Goal: Information Seeking & Learning: Compare options

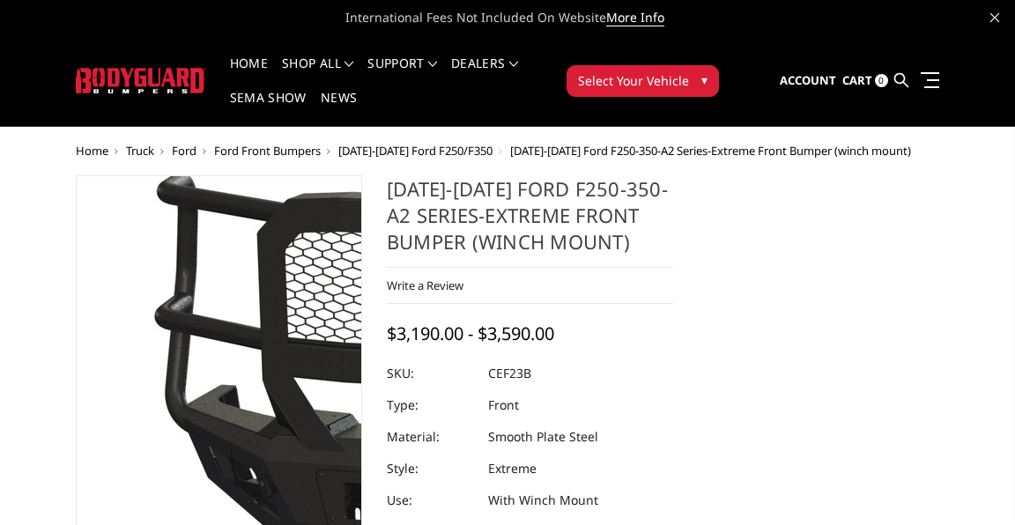
select select "2420"
select select "2423"
select select "2424"
select select "2426"
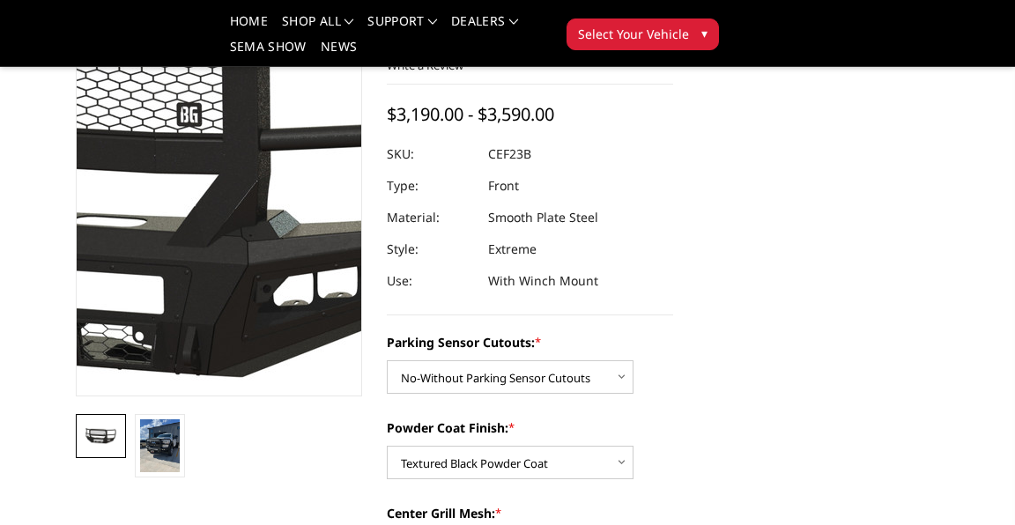
scroll to position [174, 0]
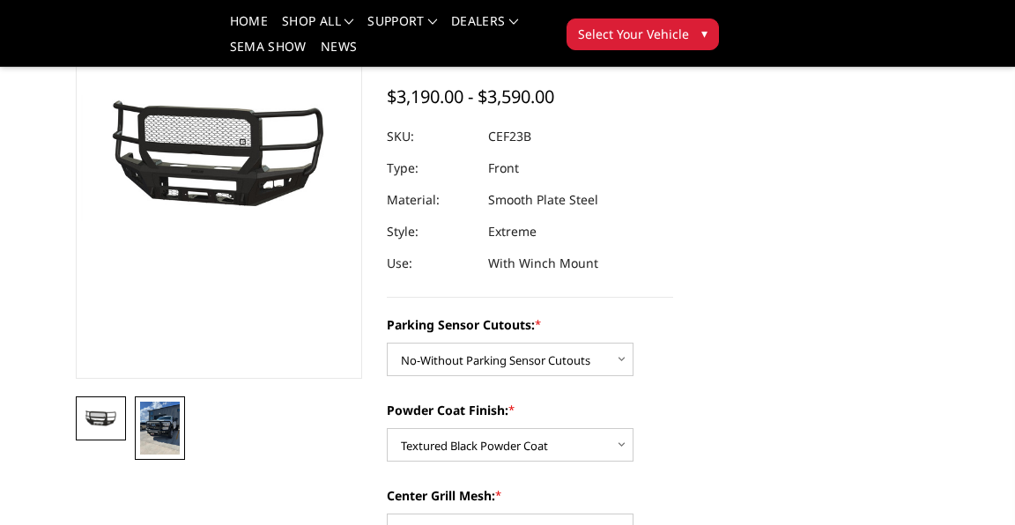
click at [180, 431] on img at bounding box center [160, 428] width 40 height 53
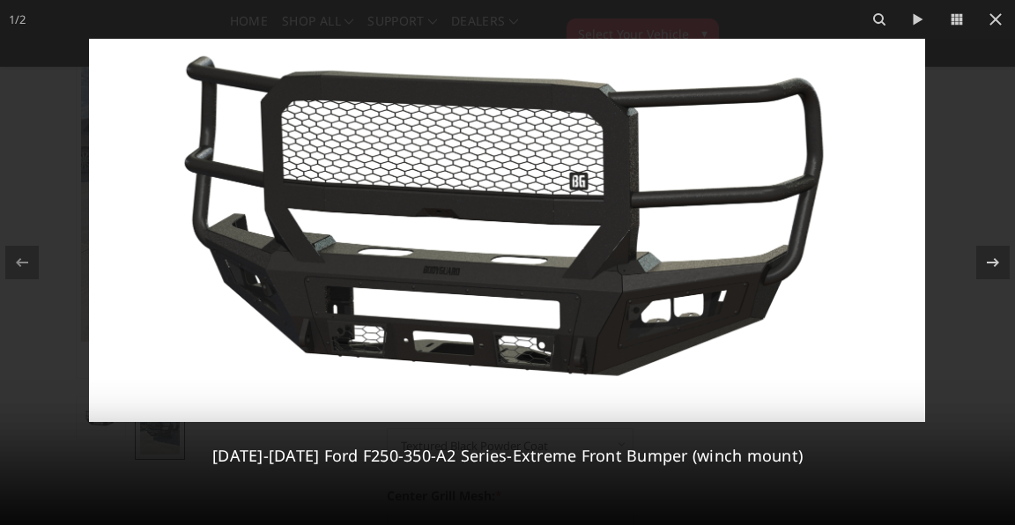
click at [677, 262] on img at bounding box center [507, 230] width 836 height 383
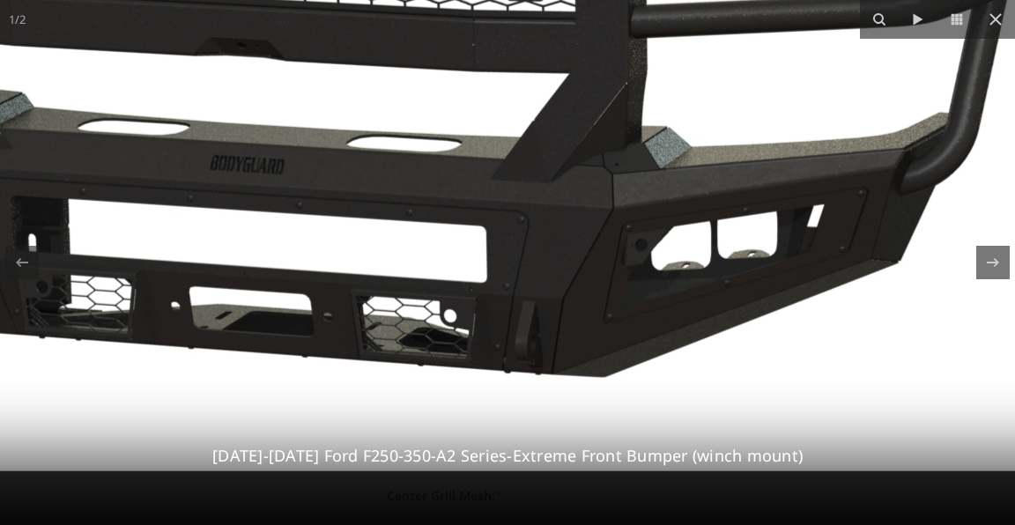
drag, startPoint x: 710, startPoint y: 385, endPoint x: 757, endPoint y: 168, distance: 221.7
click at [757, 168] on img at bounding box center [380, 83] width 1692 height 776
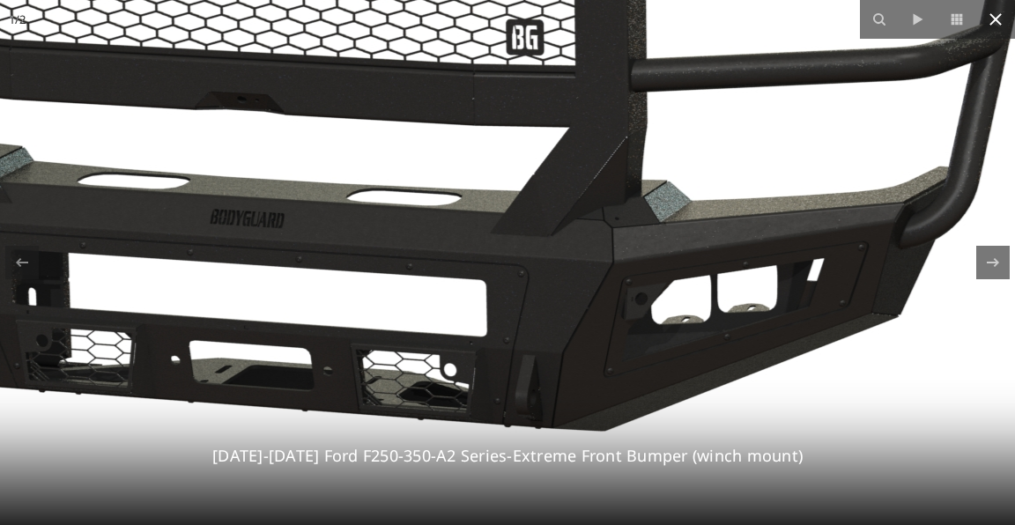
click at [991, 20] on icon at bounding box center [995, 19] width 21 height 21
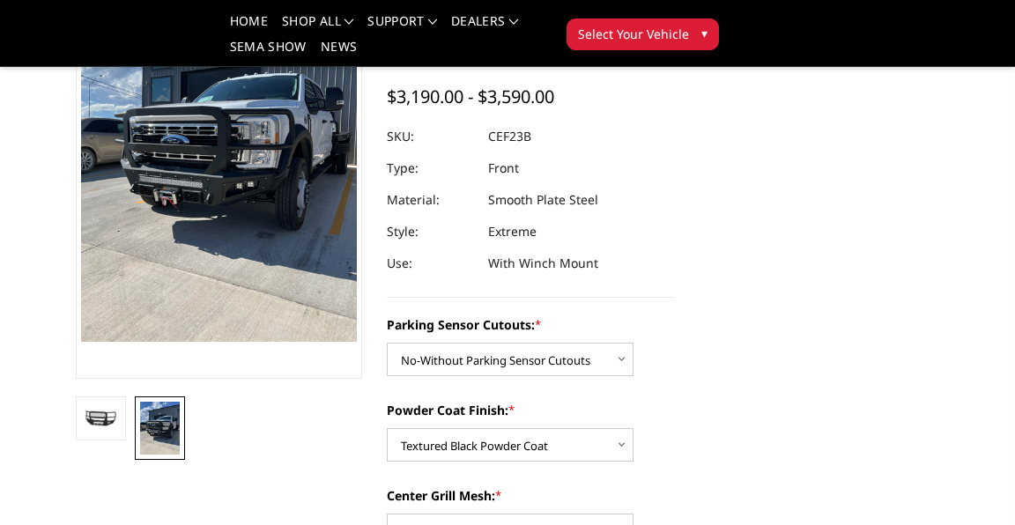
scroll to position [173, 0]
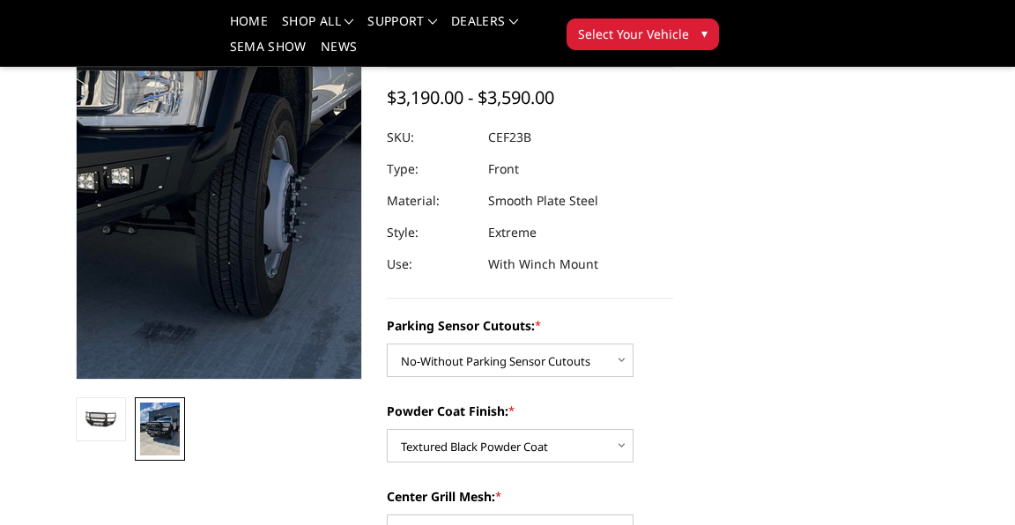
click at [447, 211] on img at bounding box center [24, 96] width 846 height 1128
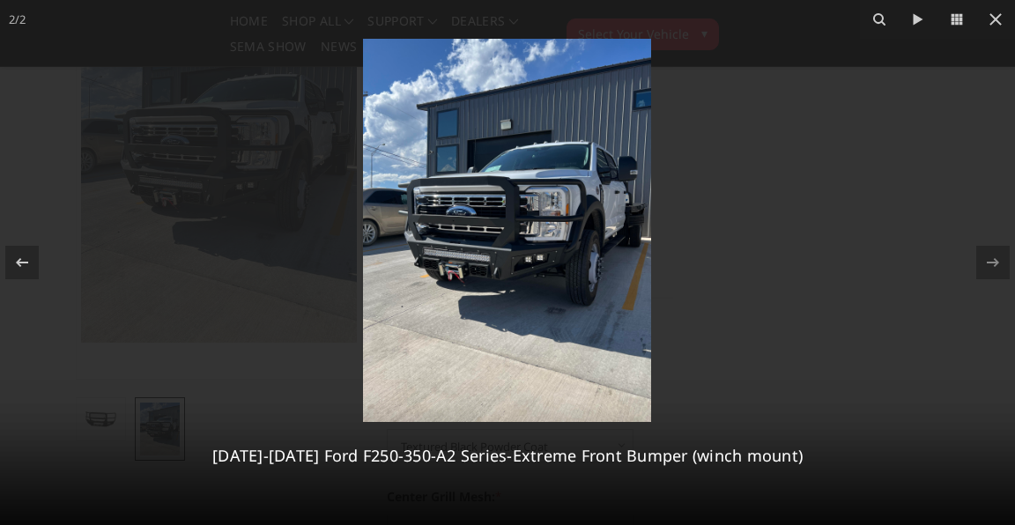
click at [460, 207] on img at bounding box center [507, 230] width 288 height 383
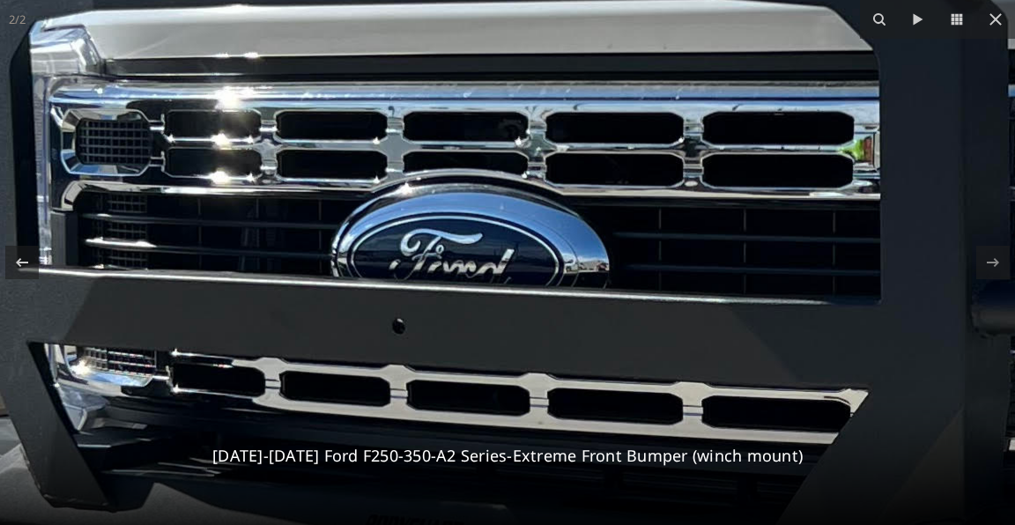
click at [574, 248] on img at bounding box center [894, 417] width 2664 height 3553
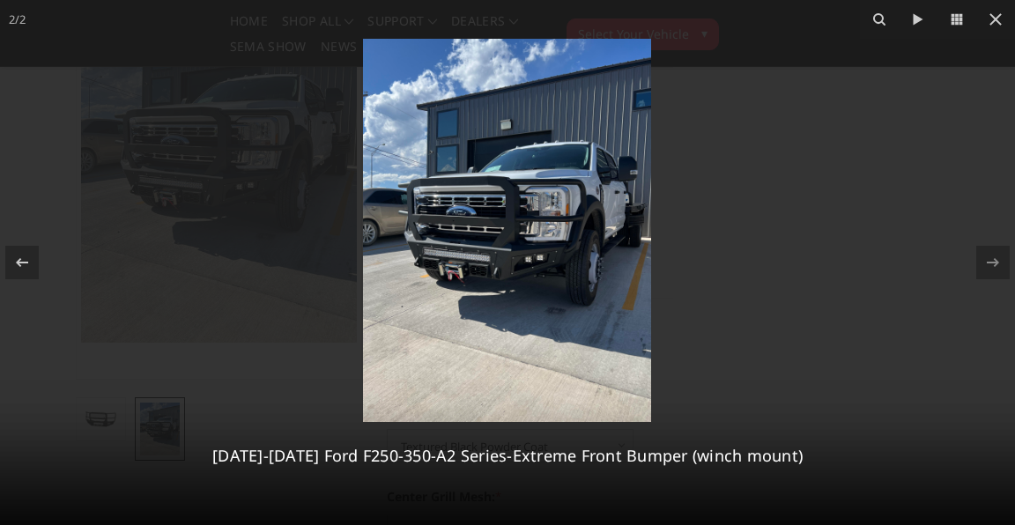
click at [502, 249] on img at bounding box center [507, 230] width 288 height 383
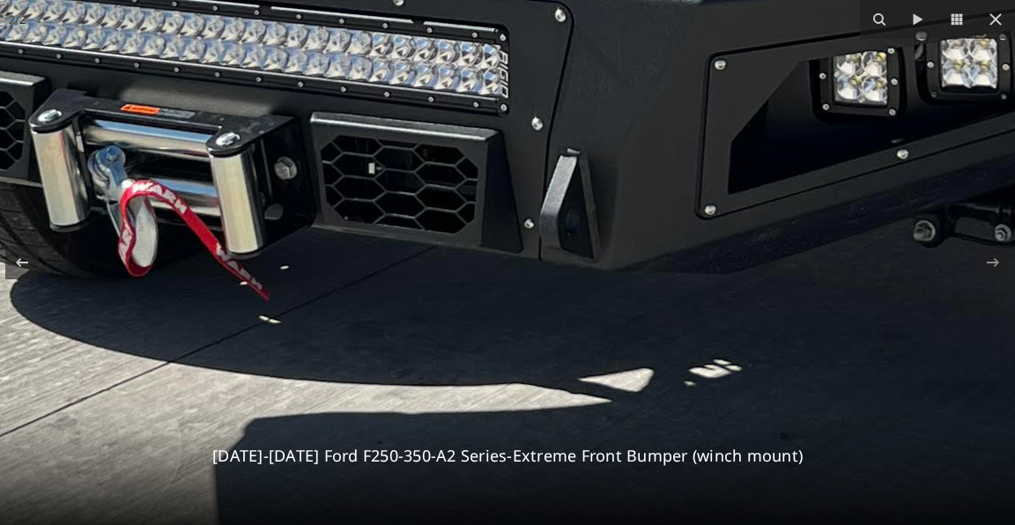
drag, startPoint x: 524, startPoint y: 316, endPoint x: 642, endPoint y: 57, distance: 284.7
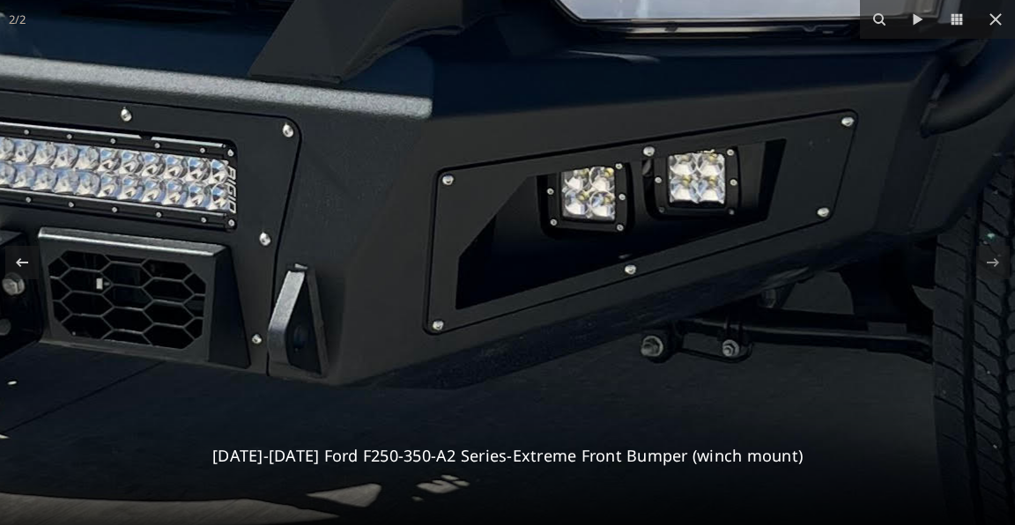
drag, startPoint x: 678, startPoint y: 175, endPoint x: 402, endPoint y: 290, distance: 298.6
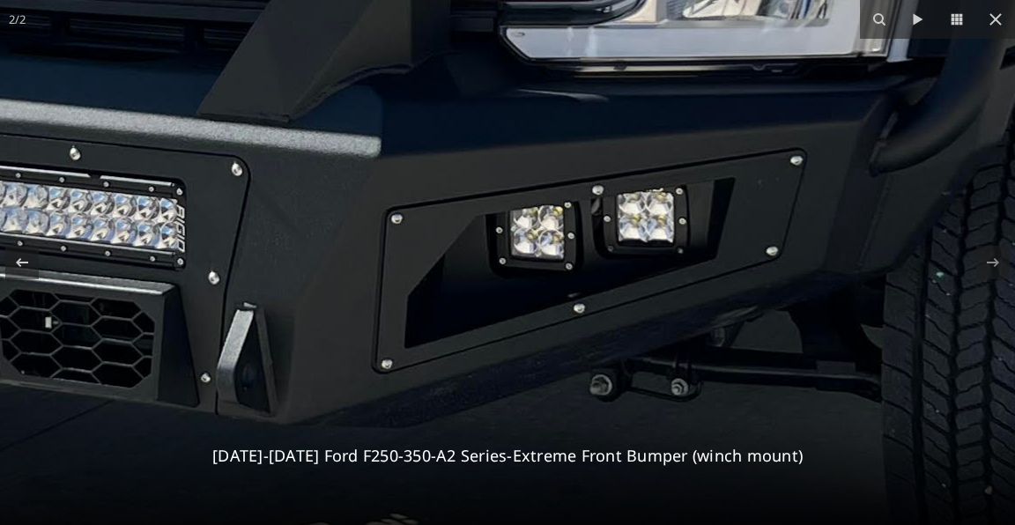
drag, startPoint x: 617, startPoint y: 205, endPoint x: 574, endPoint y: 241, distance: 55.1
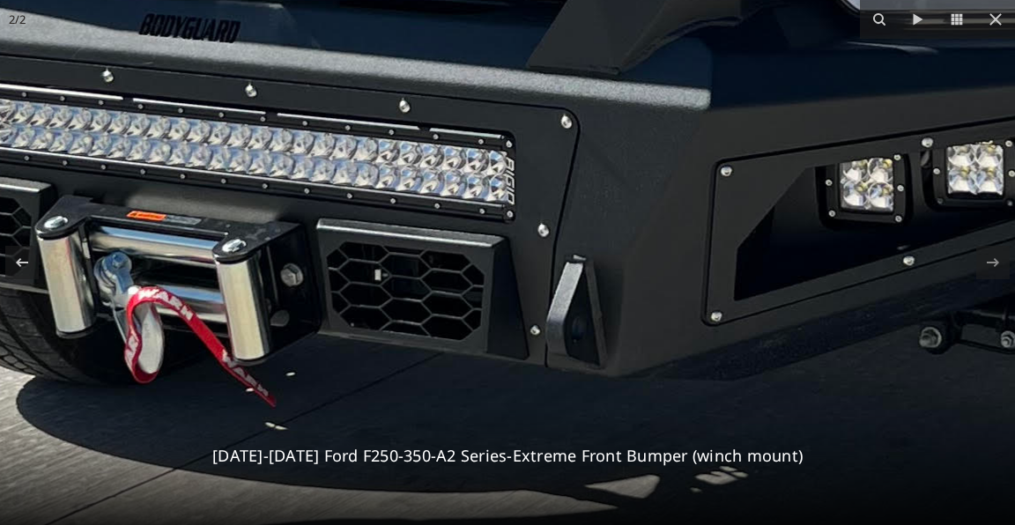
drag, startPoint x: 406, startPoint y: 348, endPoint x: 719, endPoint y: 286, distance: 318.8
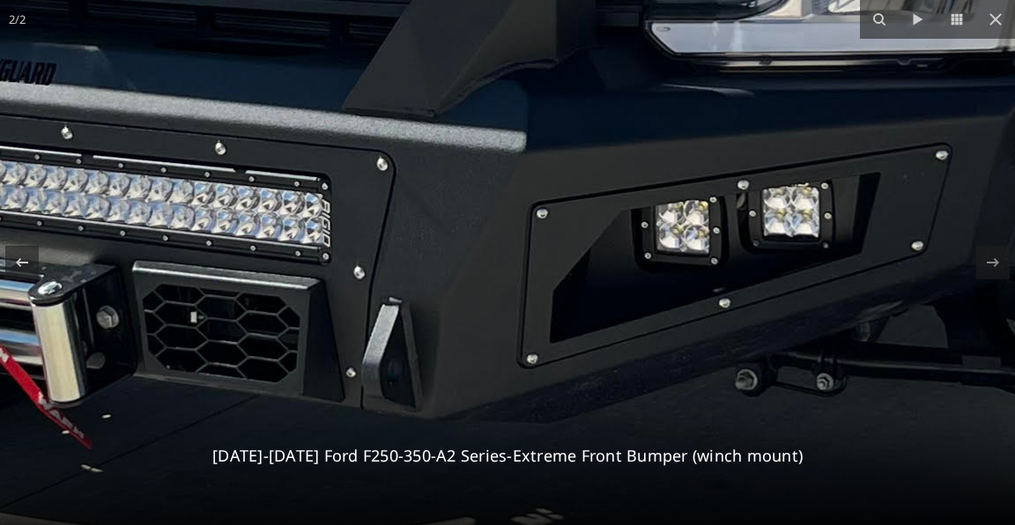
drag, startPoint x: 537, startPoint y: 203, endPoint x: 367, endPoint y: 259, distance: 180.0
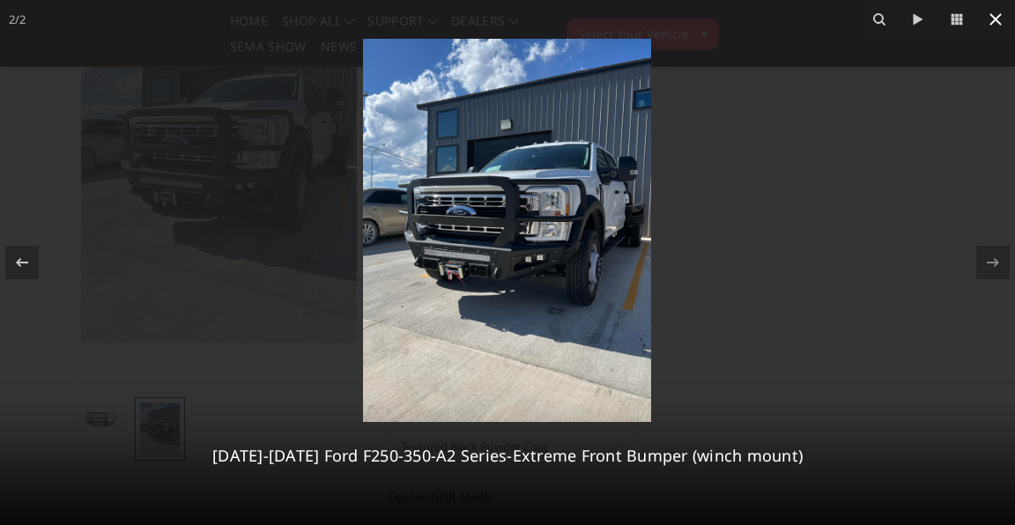
click at [999, 19] on icon at bounding box center [995, 19] width 21 height 21
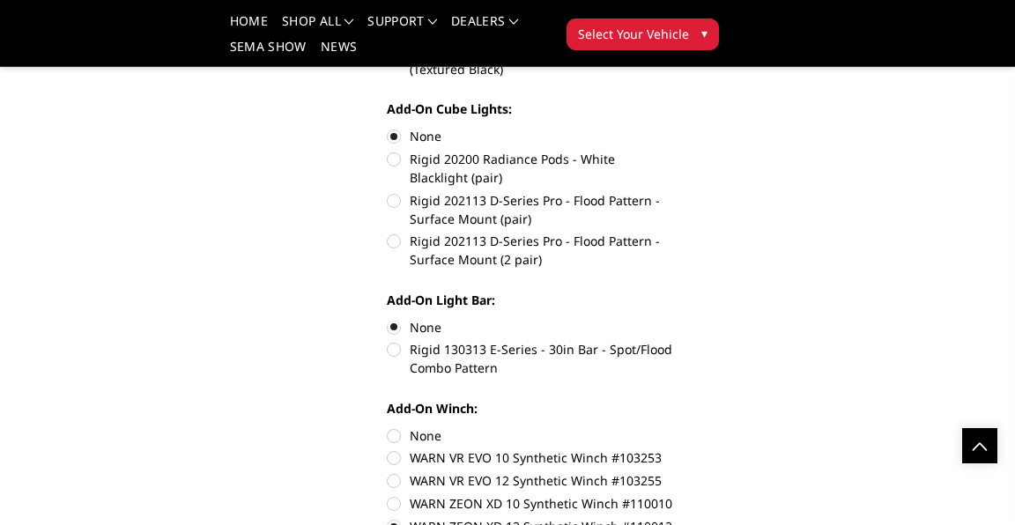
scroll to position [1062, 0]
click at [534, 356] on label "Rigid 130313 E-Series - 30in Bar - Spot/Flood Combo Pattern" at bounding box center [530, 357] width 286 height 37
click at [673, 318] on input "Rigid 130313 E-Series - 30in Bar - Spot/Flood Combo Pattern" at bounding box center [673, 317] width 1 height 1
radio input "true"
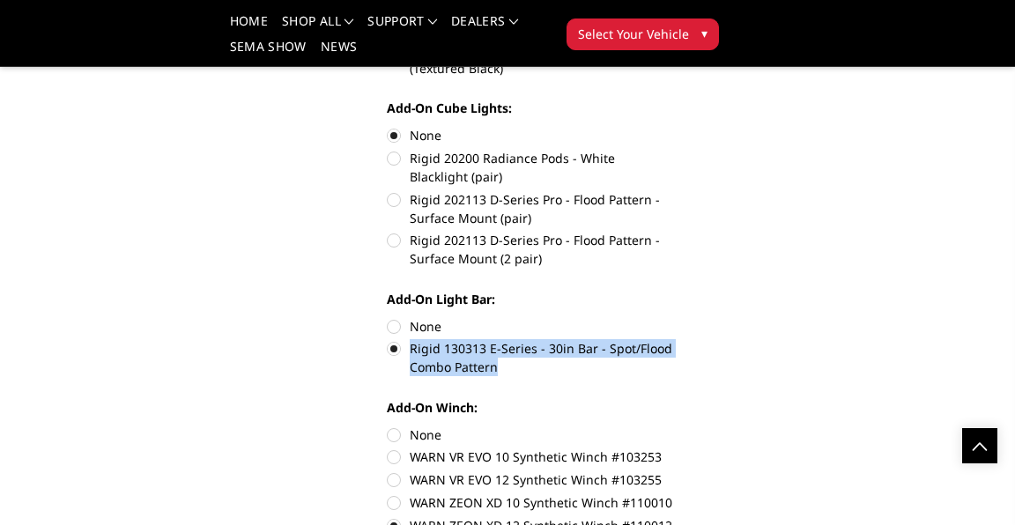
drag, startPoint x: 631, startPoint y: 371, endPoint x: 549, endPoint y: 347, distance: 85.3
click at [544, 348] on label "Rigid 130313 E-Series - 30in Bar - Spot/Flood Combo Pattern" at bounding box center [530, 357] width 286 height 37
click at [673, 318] on input "Rigid 130313 E-Series - 30in Bar - Spot/Flood Combo Pattern" at bounding box center [673, 317] width 1 height 1
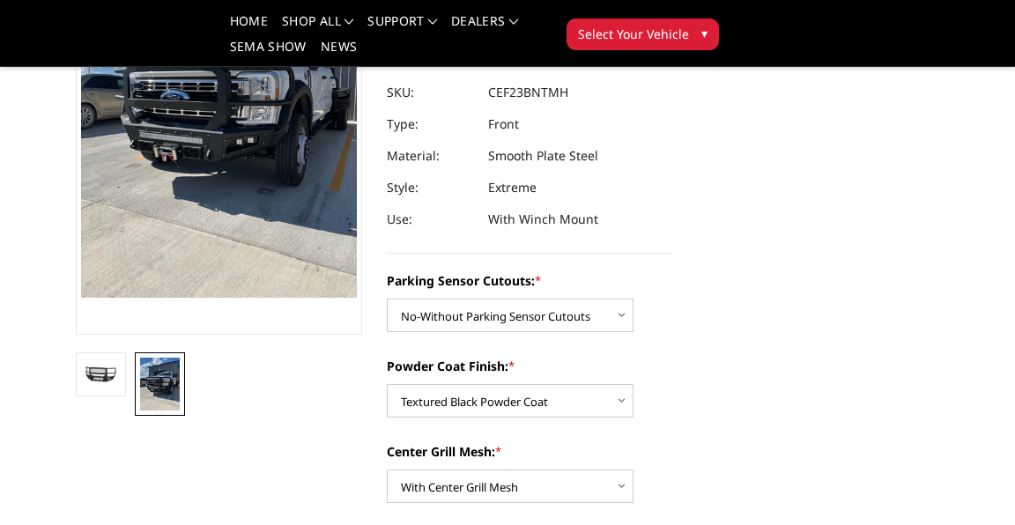
scroll to position [228, 0]
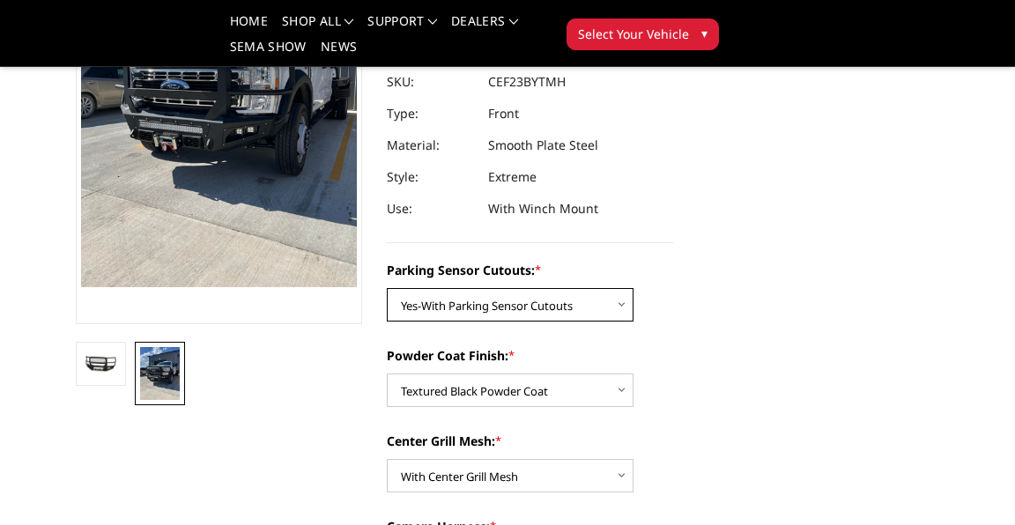
select select "2420"
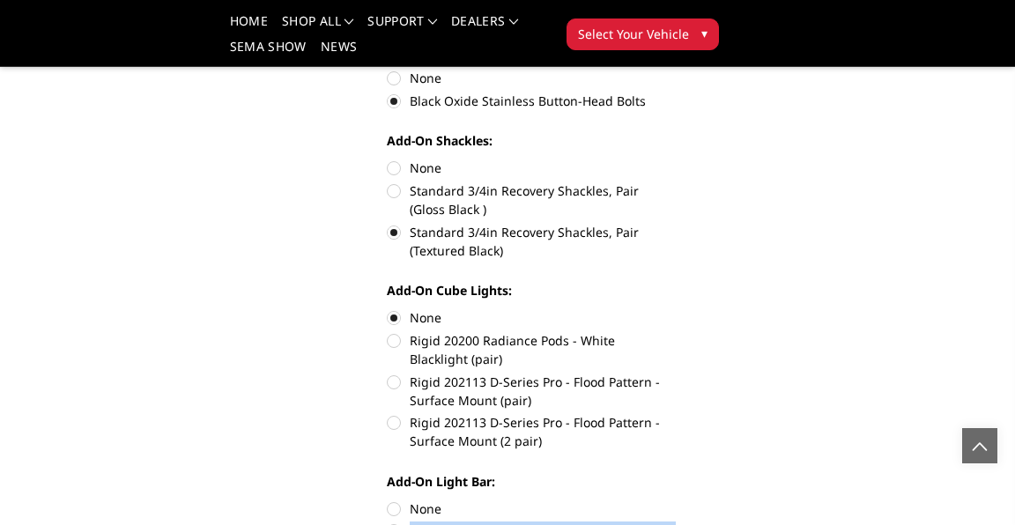
scroll to position [875, 0]
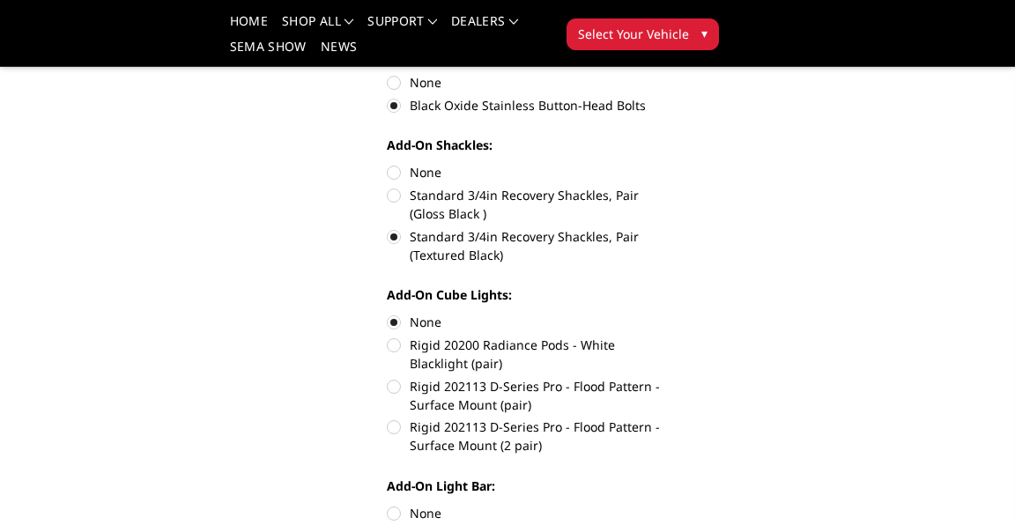
click at [529, 182] on label "None" at bounding box center [530, 172] width 286 height 19
click at [388, 164] on input "None" at bounding box center [387, 163] width 1 height 1
radio input "true"
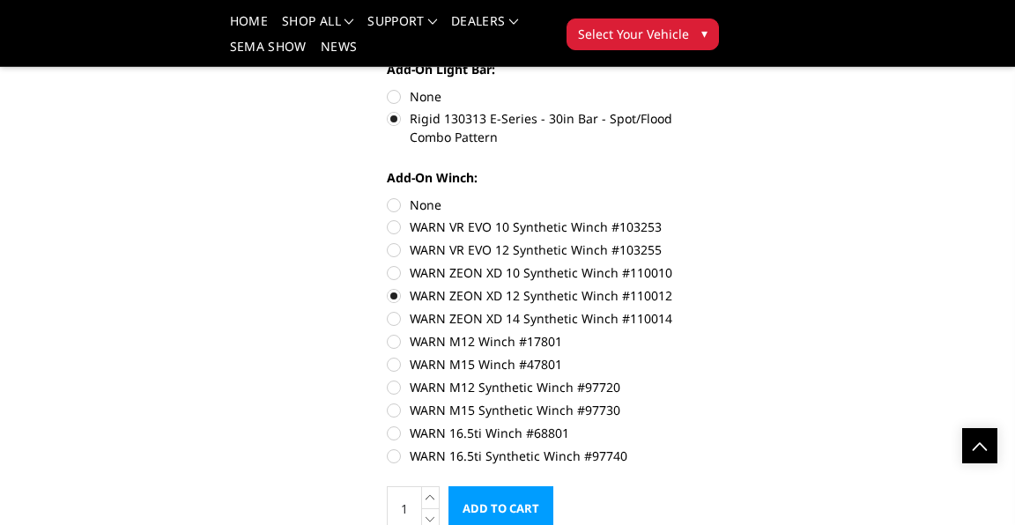
scroll to position [1298, 0]
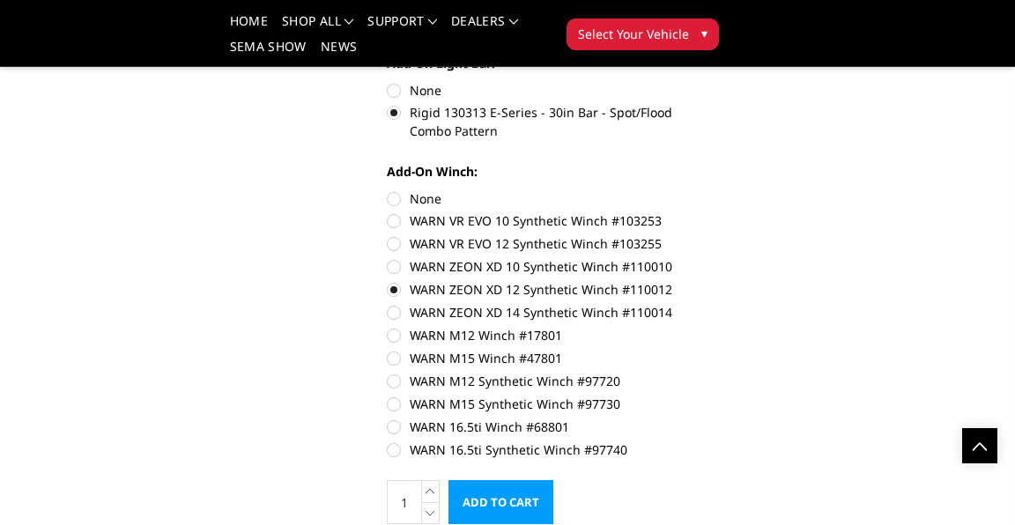
click at [530, 204] on label "None" at bounding box center [530, 198] width 286 height 19
click at [388, 190] on input "None" at bounding box center [387, 189] width 1 height 1
radio input "true"
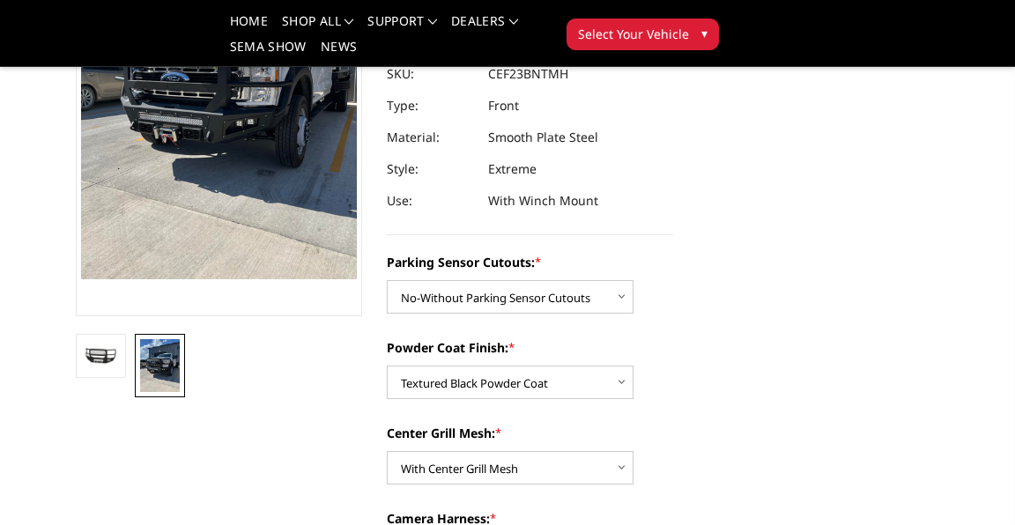
scroll to position [244, 0]
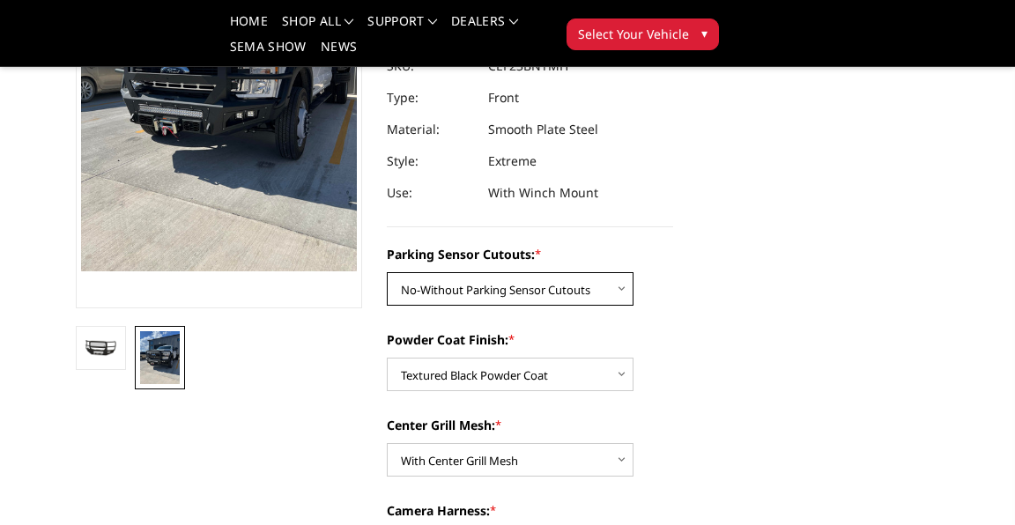
select select
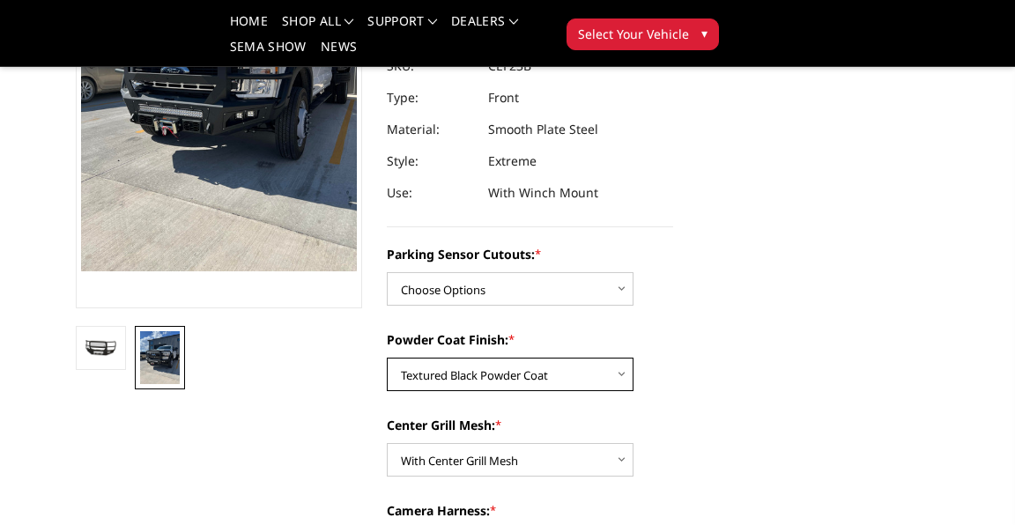
select select
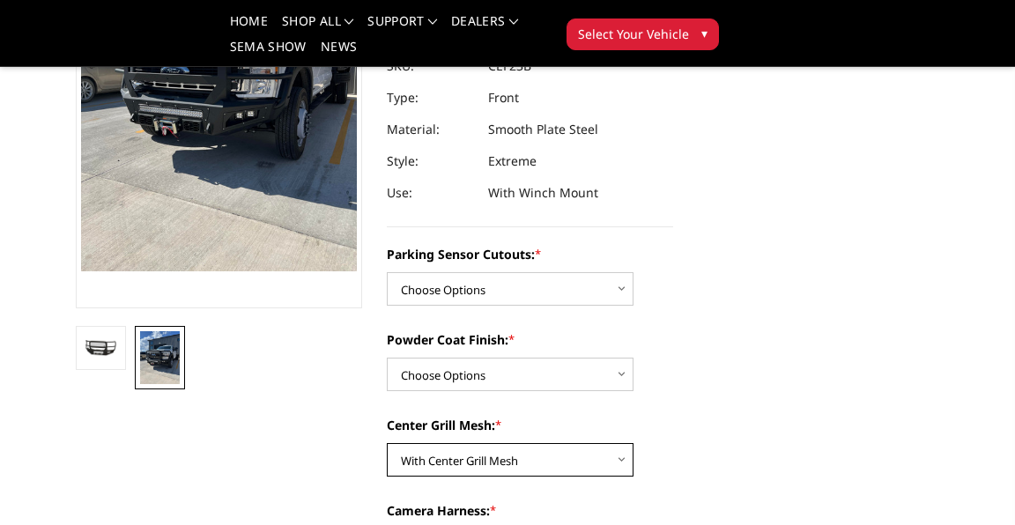
select select
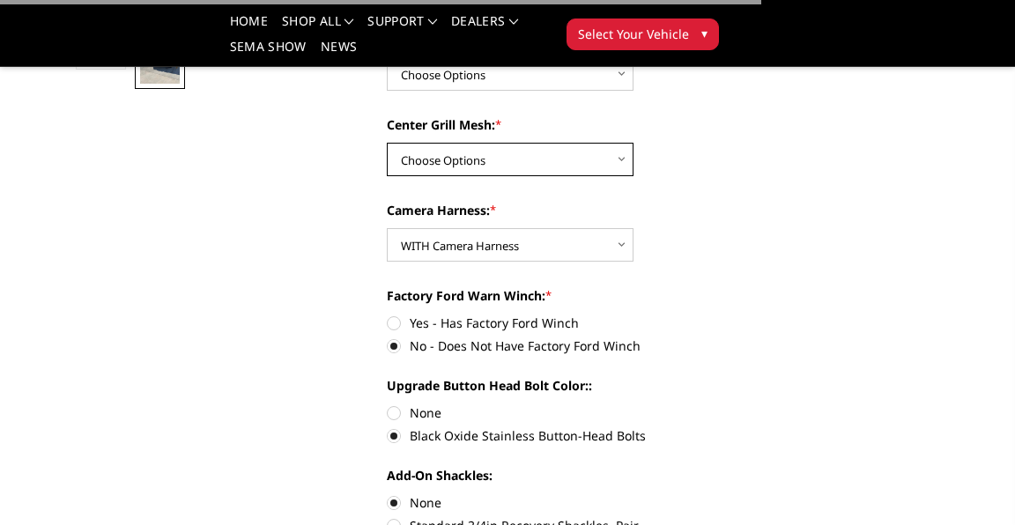
scroll to position [548, 0]
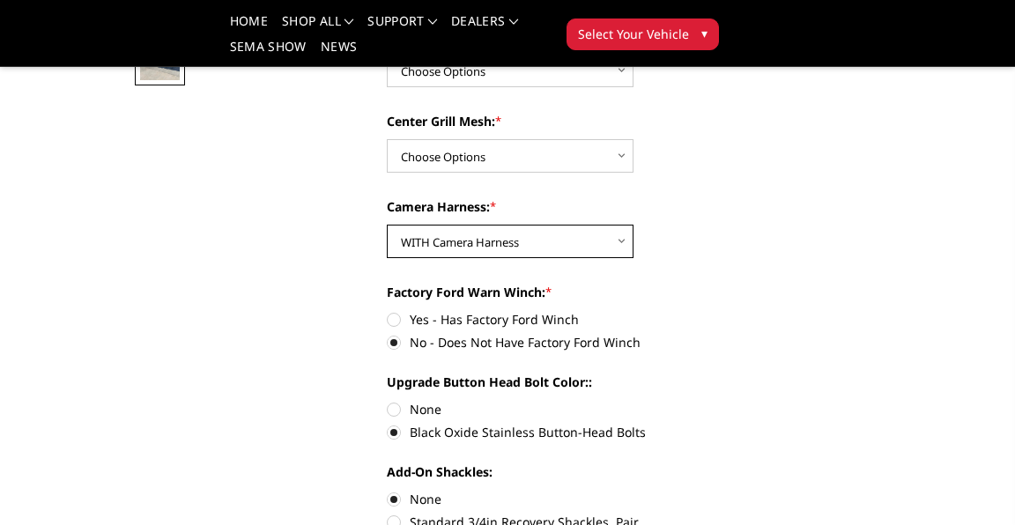
select select
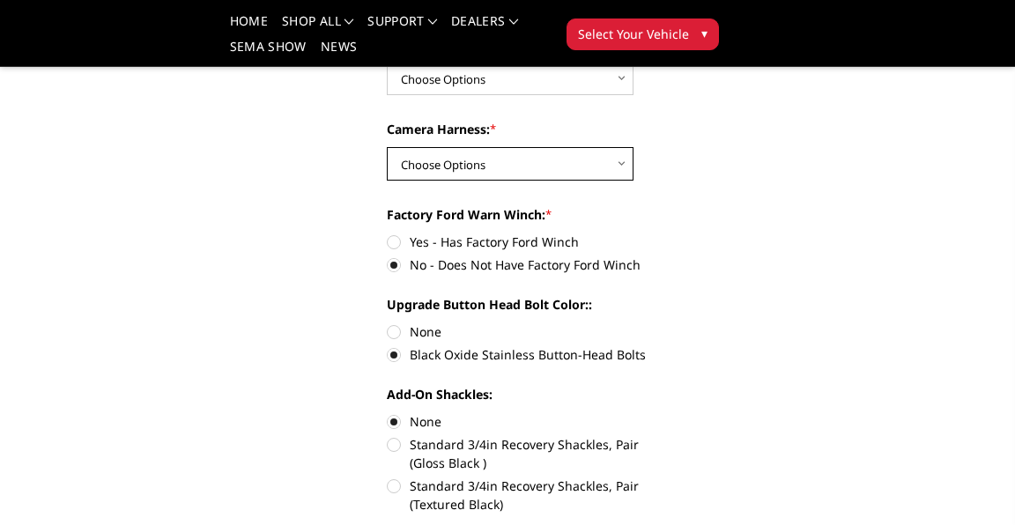
scroll to position [634, 0]
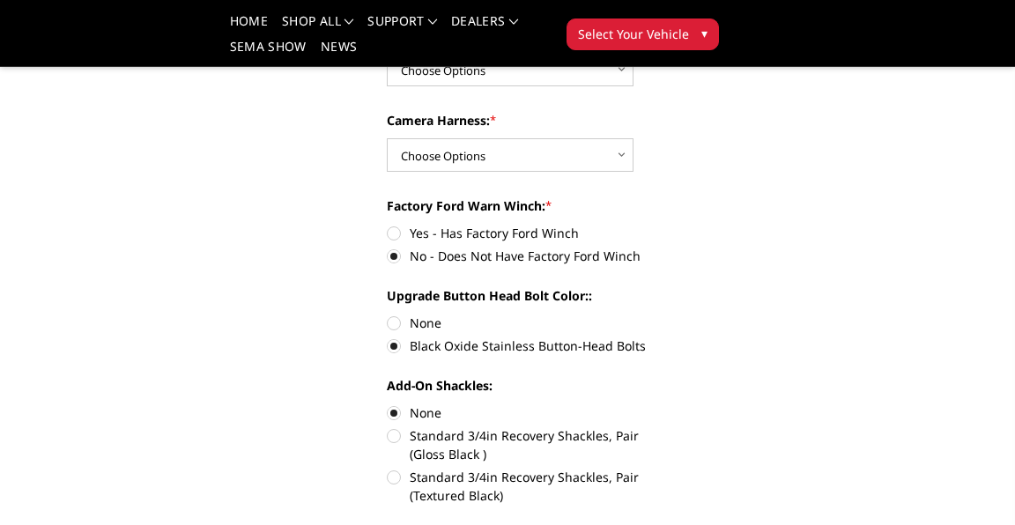
click at [523, 329] on label "None" at bounding box center [530, 323] width 286 height 19
click at [388, 315] on input "None" at bounding box center [387, 314] width 1 height 1
radio input "true"
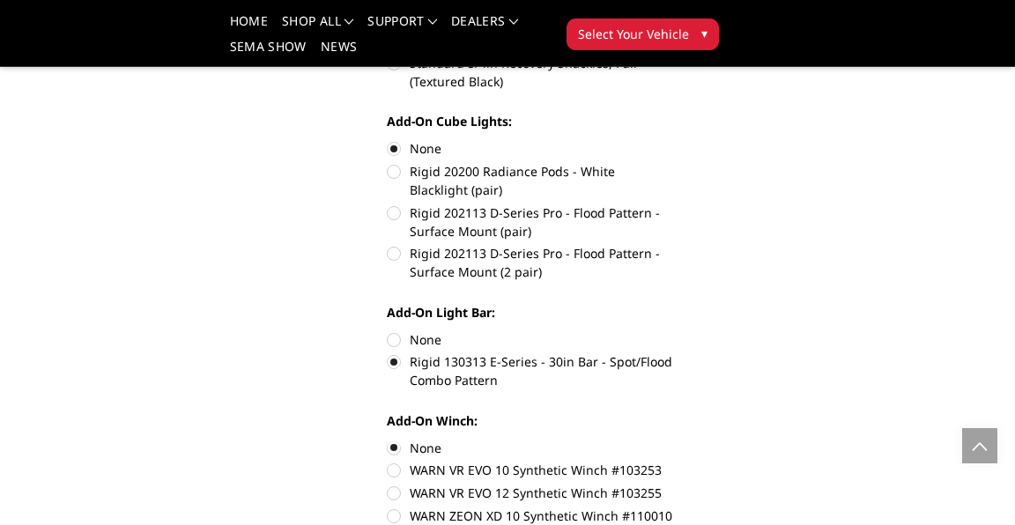
scroll to position [1050, 0]
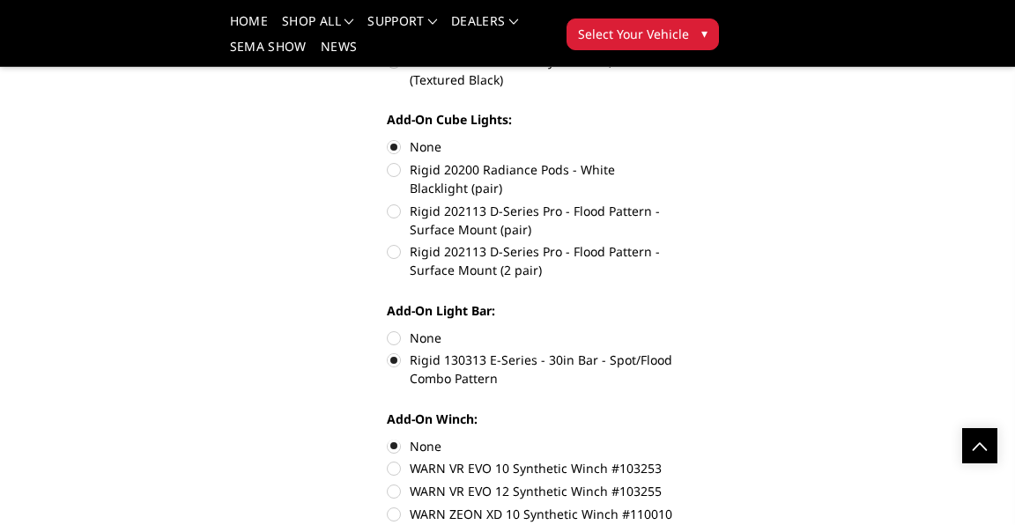
click at [529, 337] on label "None" at bounding box center [530, 338] width 286 height 19
click at [388, 330] on input "None" at bounding box center [387, 329] width 1 height 1
radio input "true"
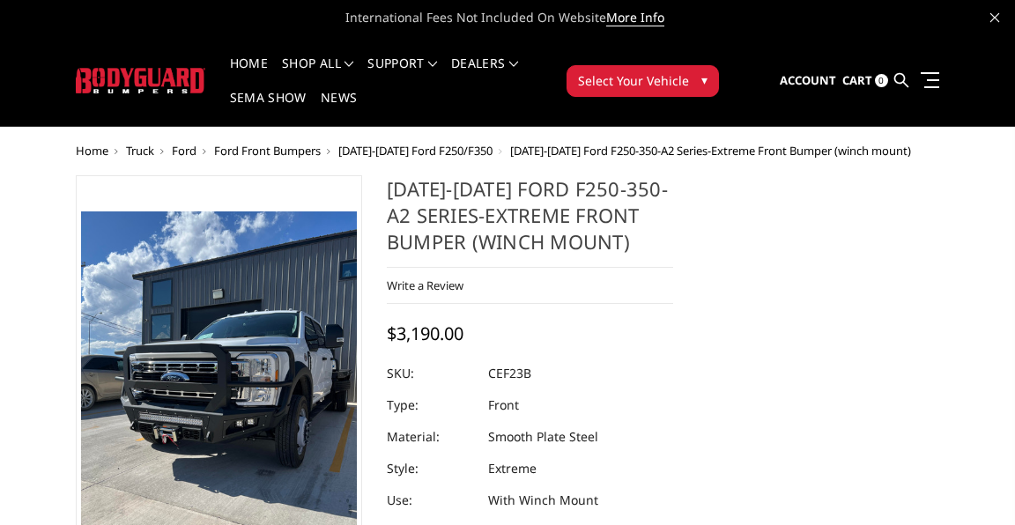
scroll to position [0, 0]
click at [202, 6] on span "International Fees Not Included On Website More Info" at bounding box center [507, 17] width 863 height 35
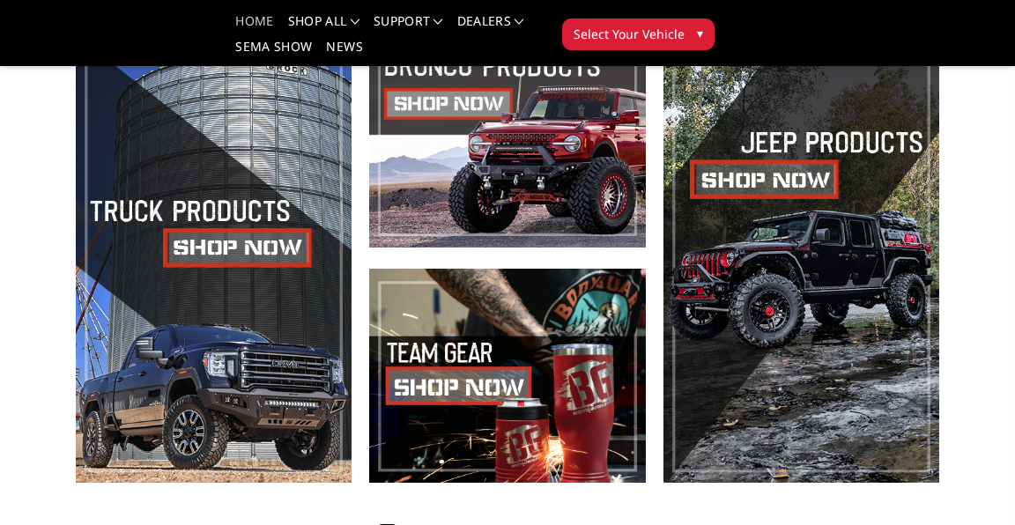
scroll to position [481, 0]
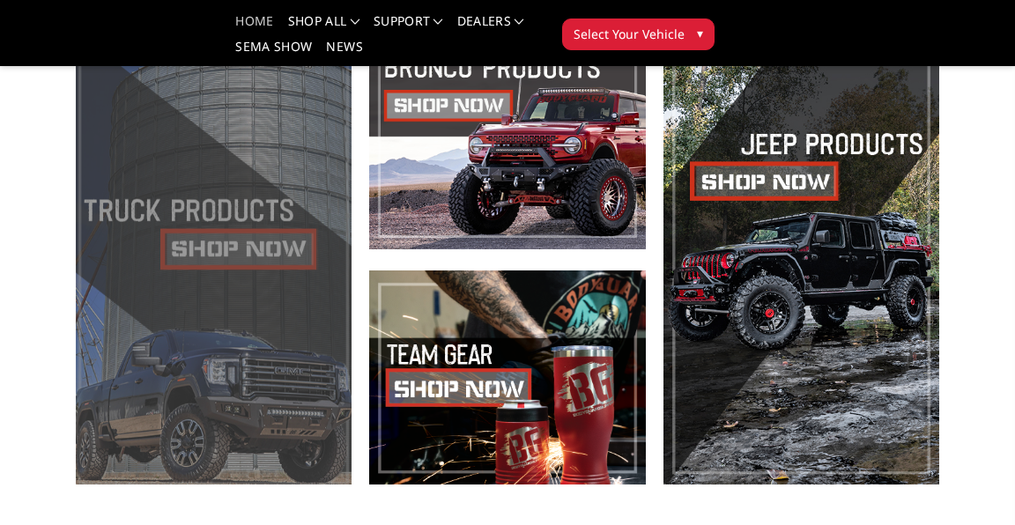
click at [263, 184] on span at bounding box center [214, 259] width 276 height 449
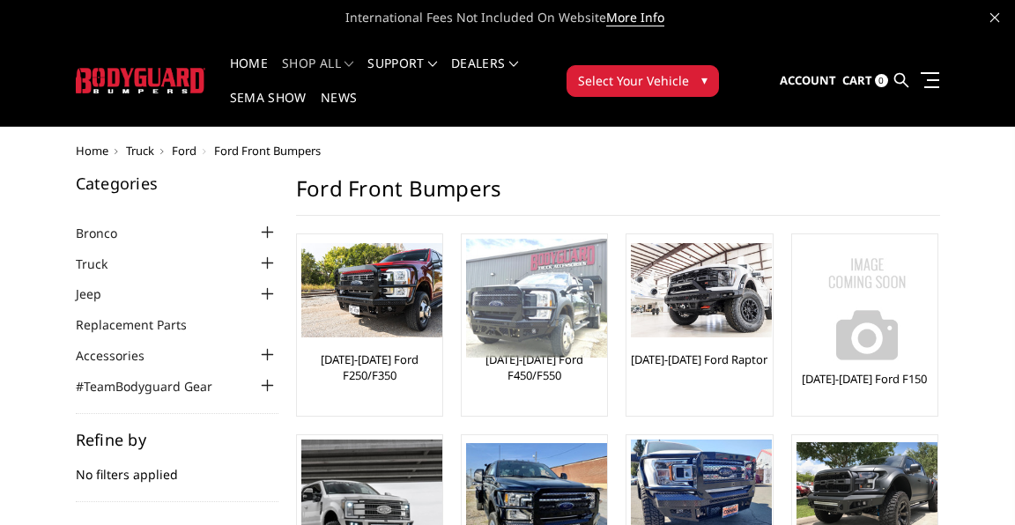
click at [607, 292] on img at bounding box center [536, 298] width 141 height 119
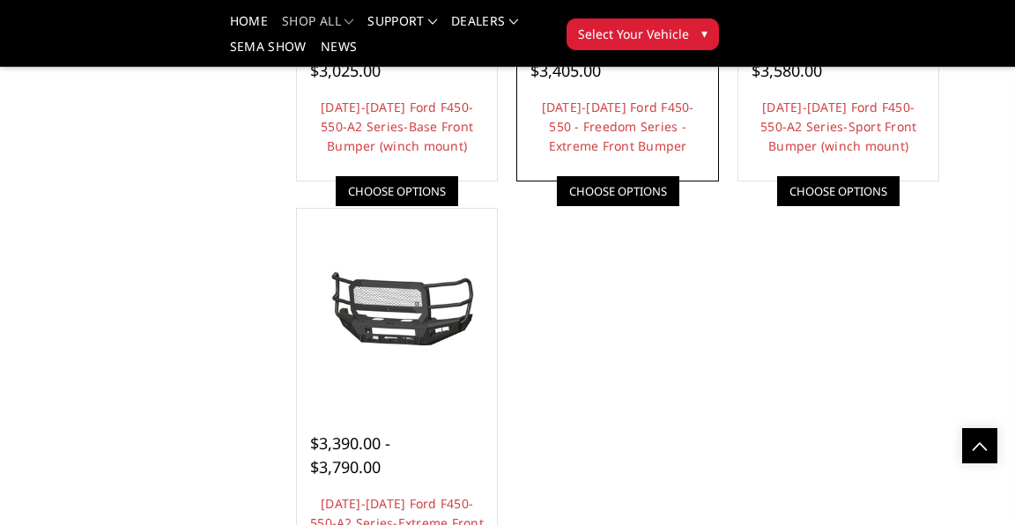
scroll to position [1325, 0]
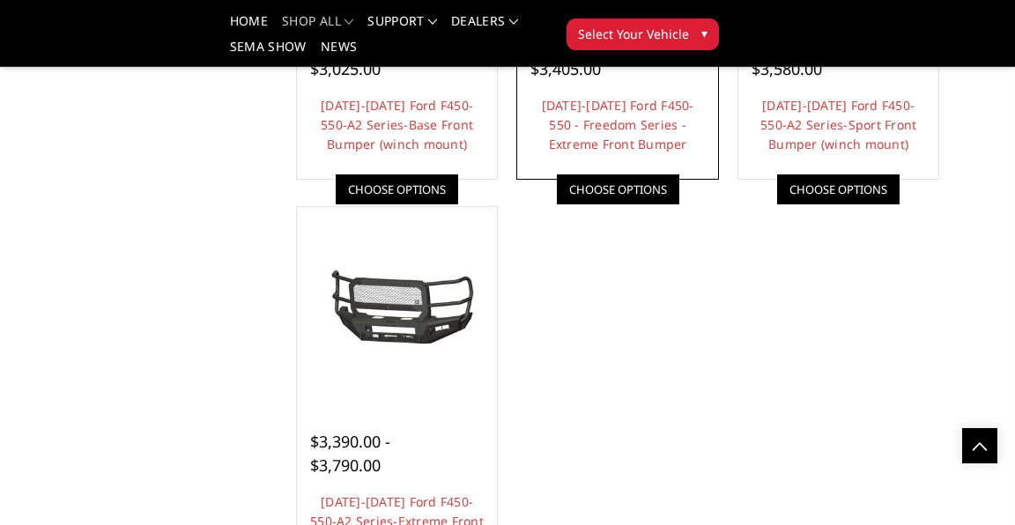
click at [611, 79] on span "$3,005.00 - $3,405.00" at bounding box center [570, 56] width 80 height 45
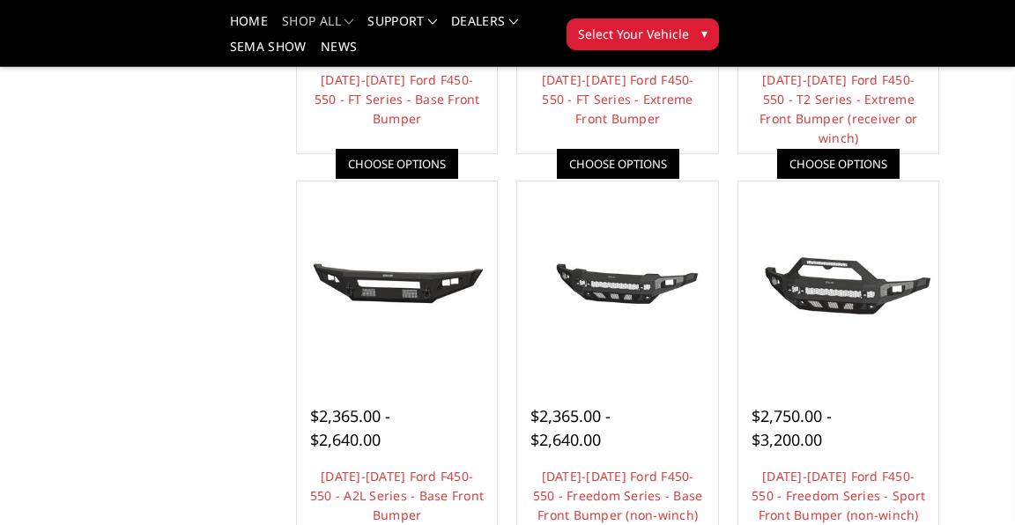
scroll to position [555, 0]
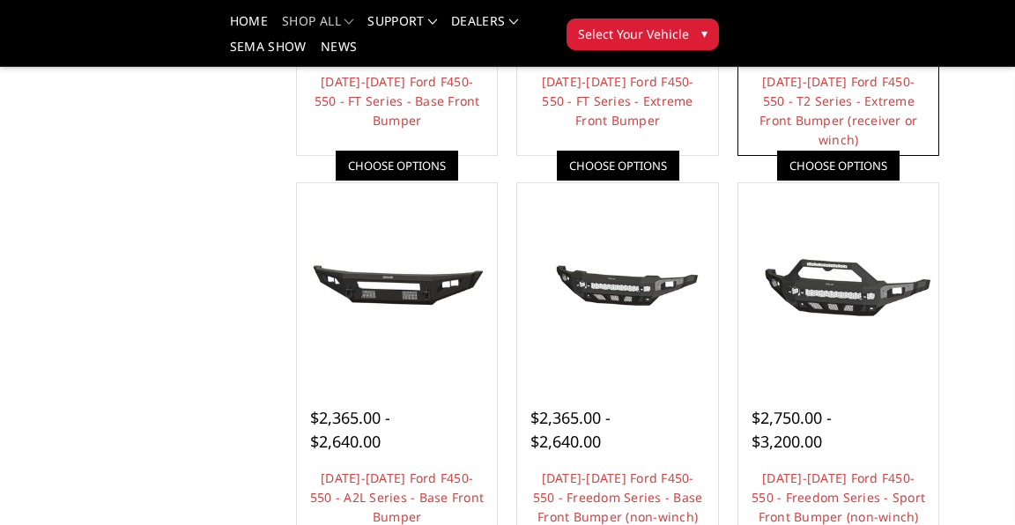
click at [752, 56] on span "$2,110.00 - $3,040.00" at bounding box center [792, 33] width 80 height 45
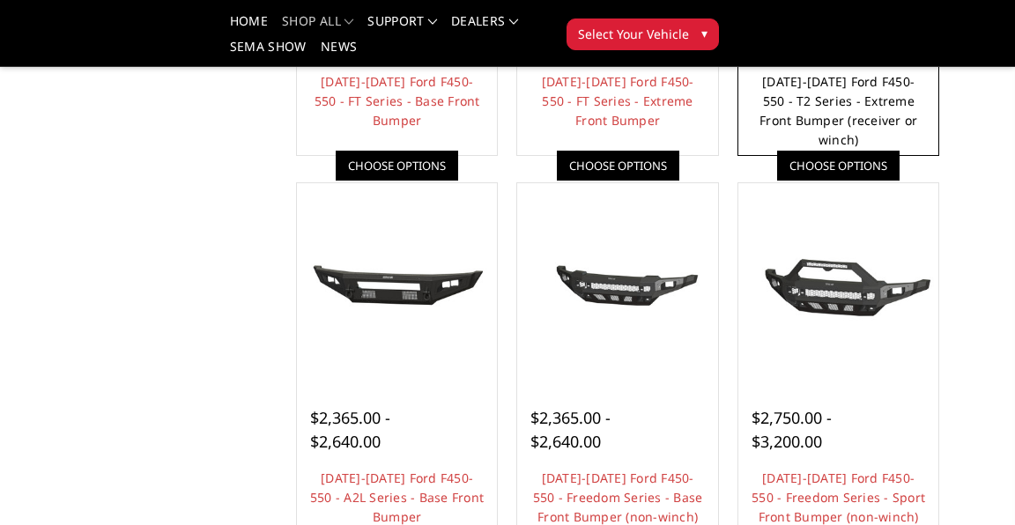
click at [760, 148] on link "[DATE]-[DATE] Ford F450-550 - T2 Series - Extreme Front Bumper (receiver or win…" at bounding box center [839, 110] width 158 height 75
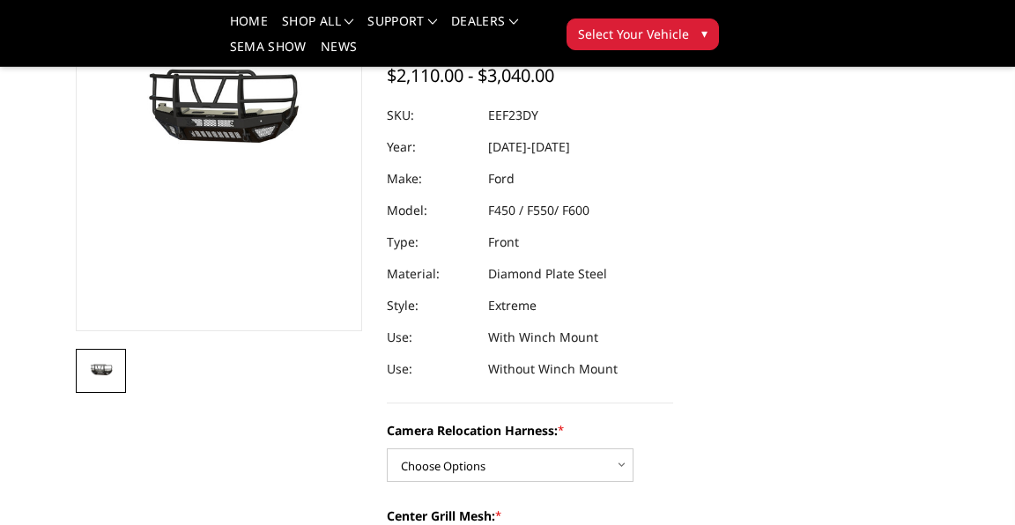
scroll to position [239, 0]
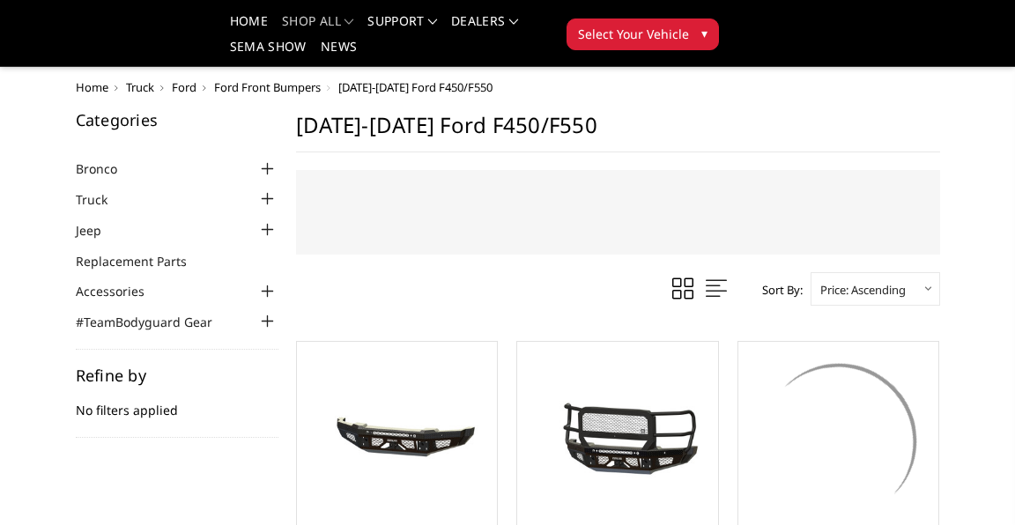
scroll to position [555, 0]
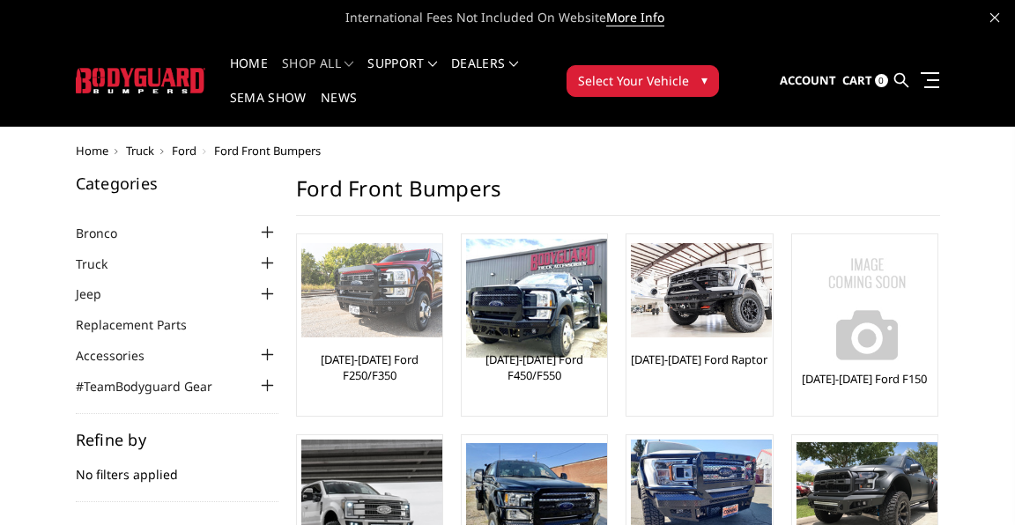
click at [438, 352] on link "[DATE]-[DATE] Ford F250/F350" at bounding box center [369, 368] width 137 height 32
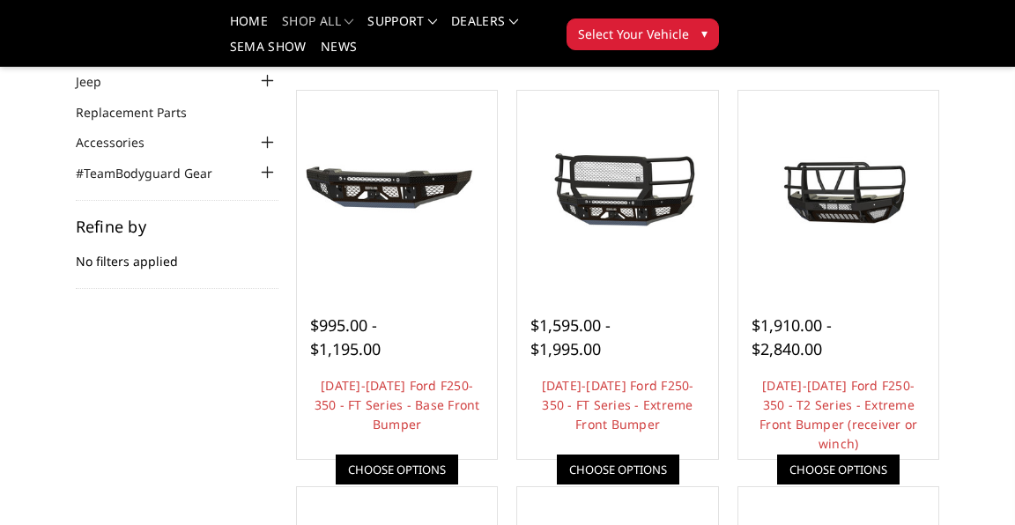
scroll to position [152, 0]
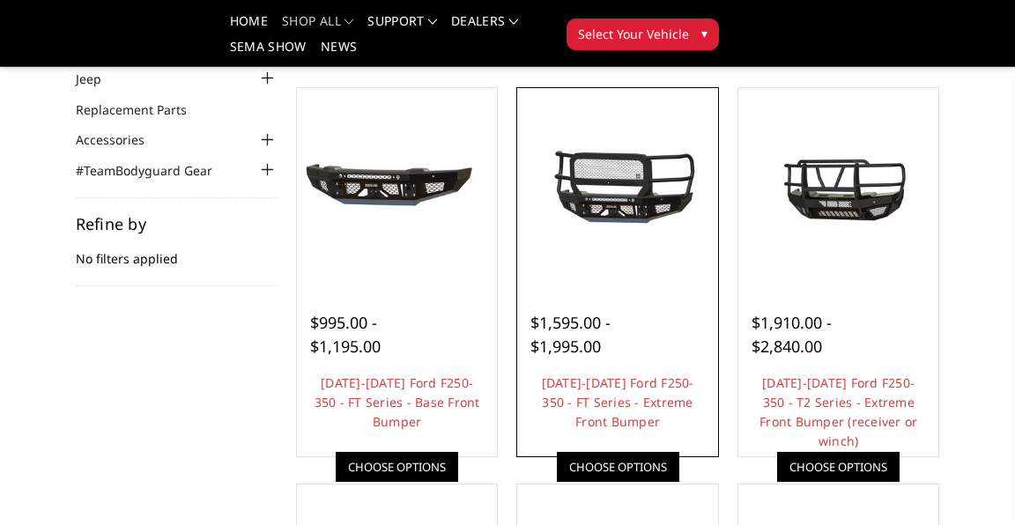
click at [611, 318] on span "$1,595.00 - $1,995.00" at bounding box center [570, 334] width 80 height 45
click at [694, 374] on link "2023-2025 Ford F250-350 - FT Series - Extreme Front Bumper" at bounding box center [618, 402] width 152 height 56
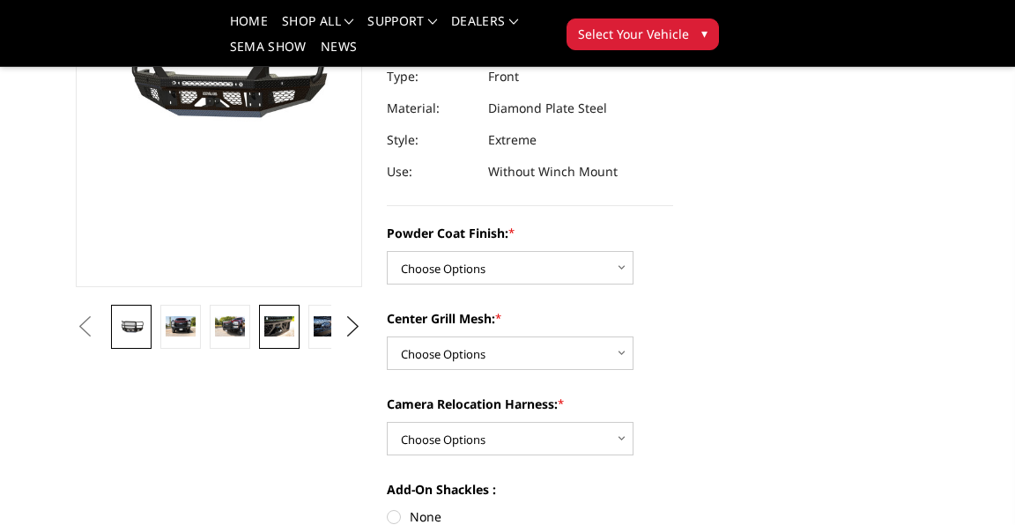
scroll to position [270, 0]
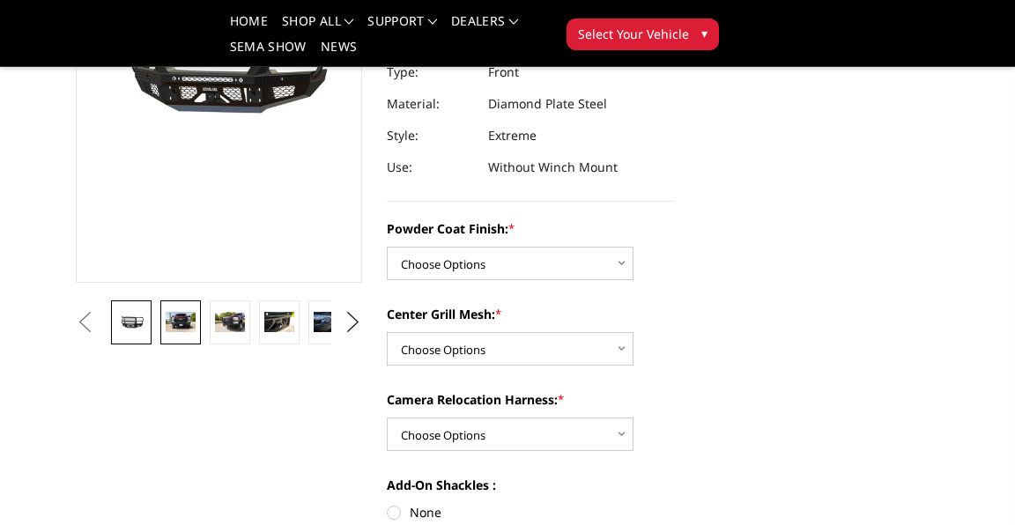
click at [196, 331] on img at bounding box center [181, 322] width 30 height 20
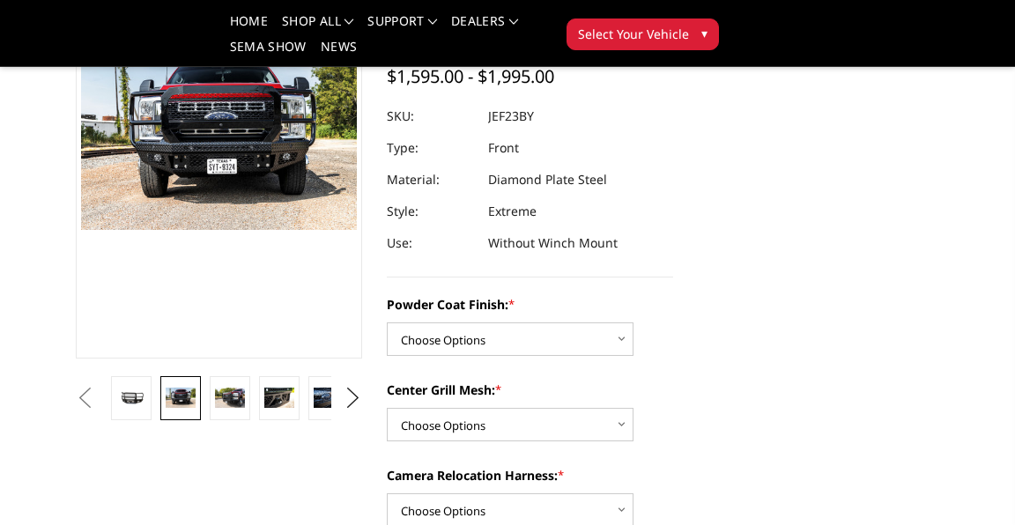
scroll to position [162, 0]
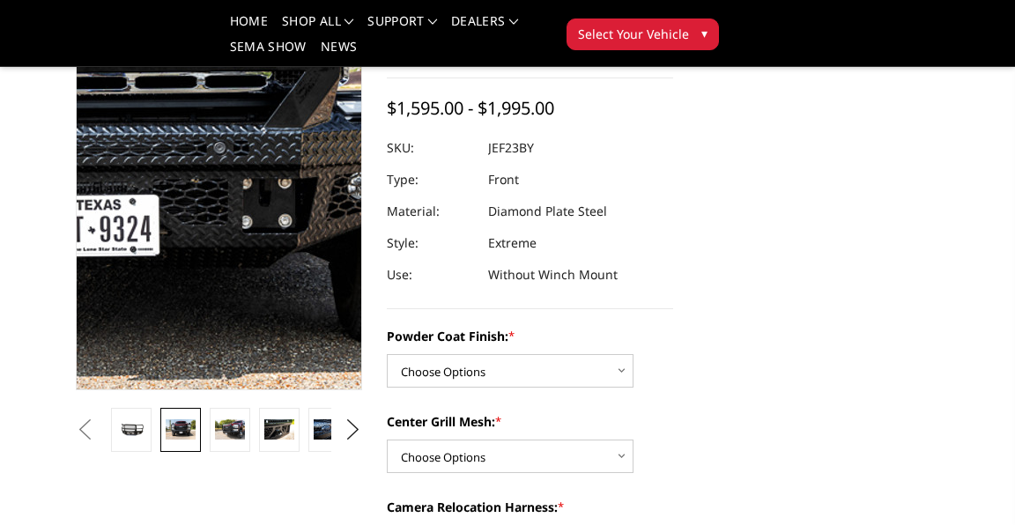
click at [382, 271] on img at bounding box center [86, 110] width 1128 height 752
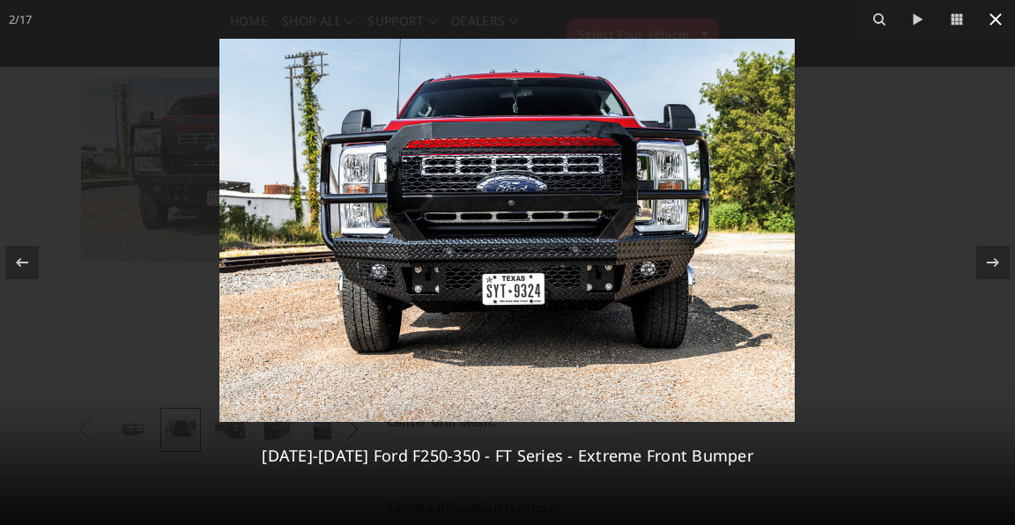
click at [990, 12] on icon at bounding box center [995, 19] width 21 height 21
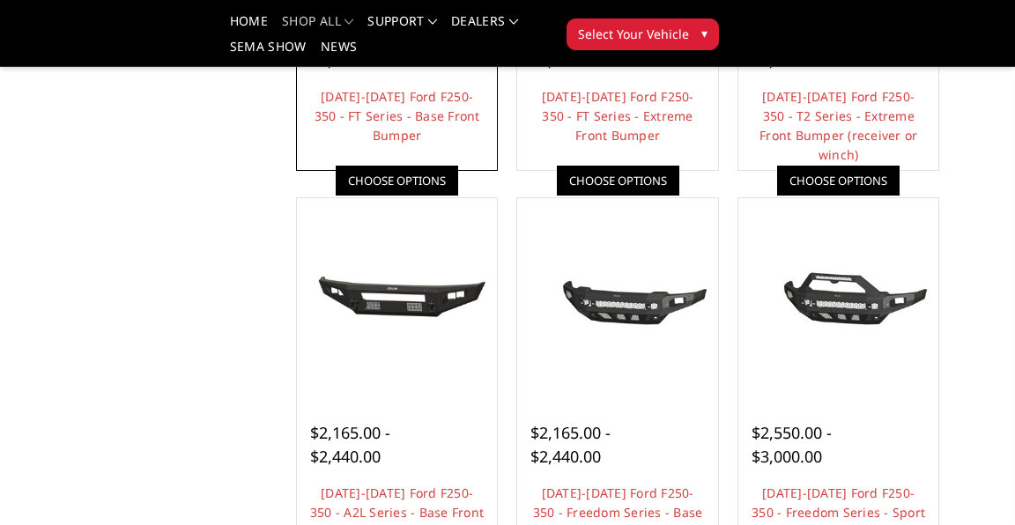
scroll to position [441, 0]
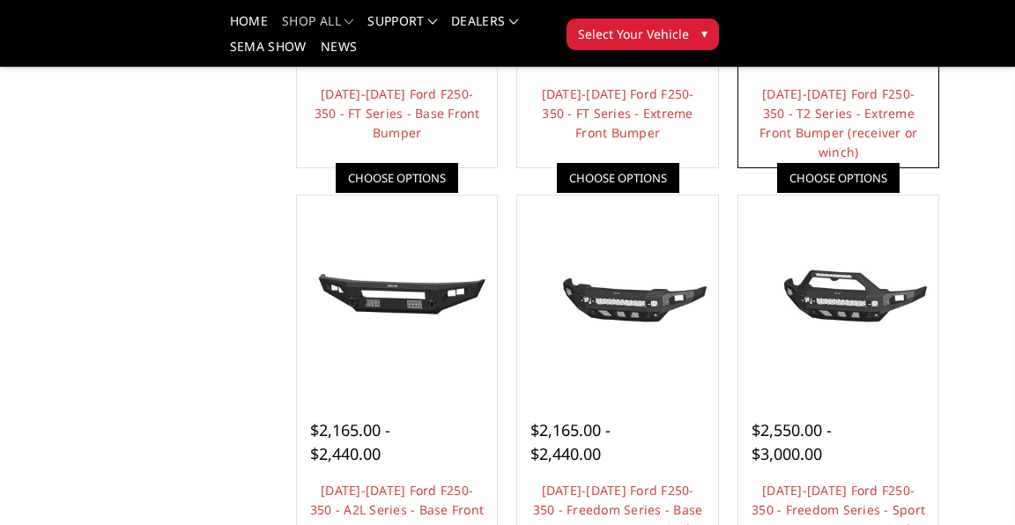
click at [752, 68] on span "$1,910.00 - $2,840.00" at bounding box center [792, 45] width 80 height 45
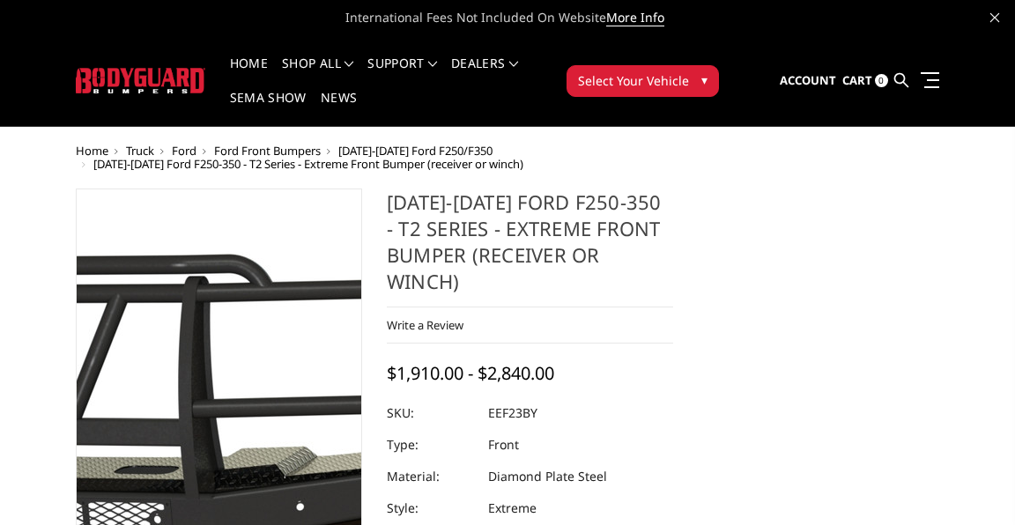
click at [395, 356] on img at bounding box center [88, 424] width 1128 height 629
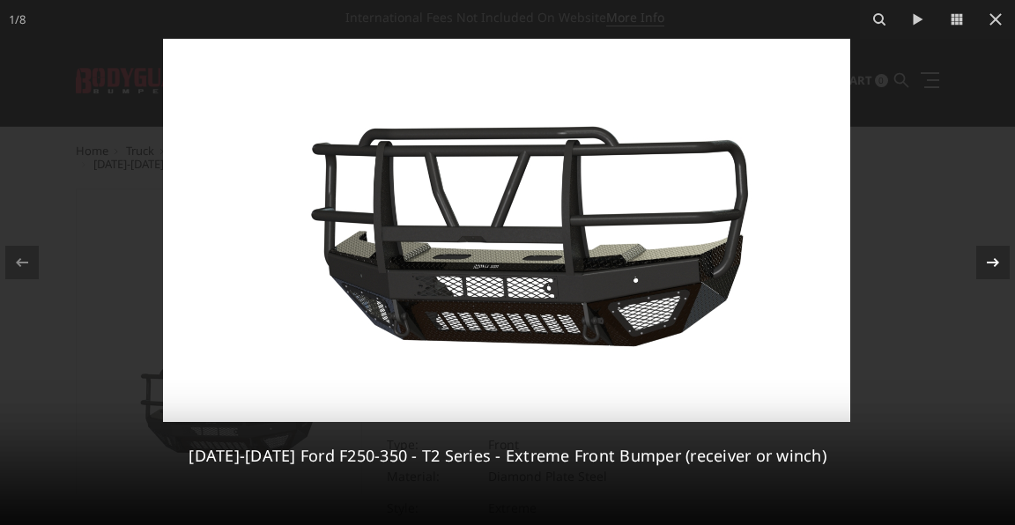
click at [977, 264] on div at bounding box center [992, 262] width 33 height 33
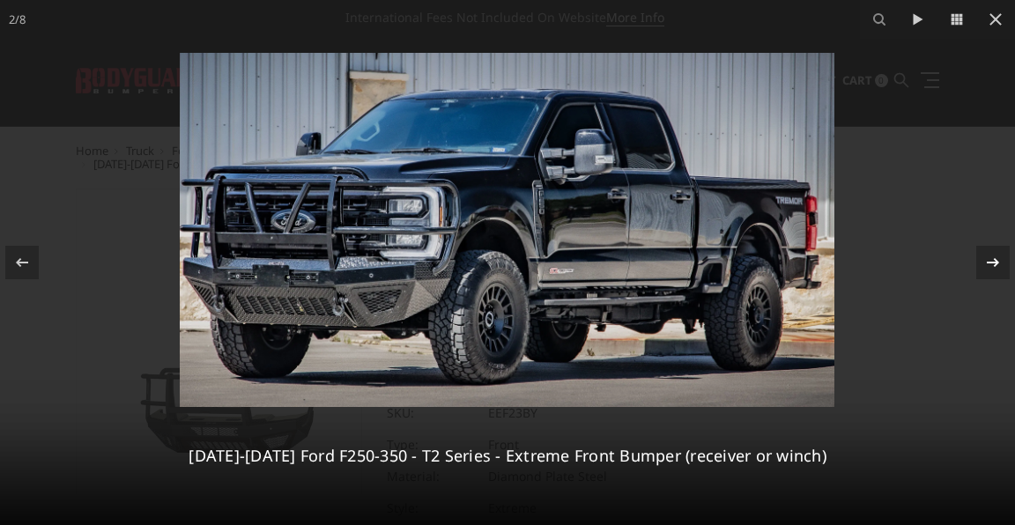
click at [975, 266] on button at bounding box center [984, 263] width 62 height 88
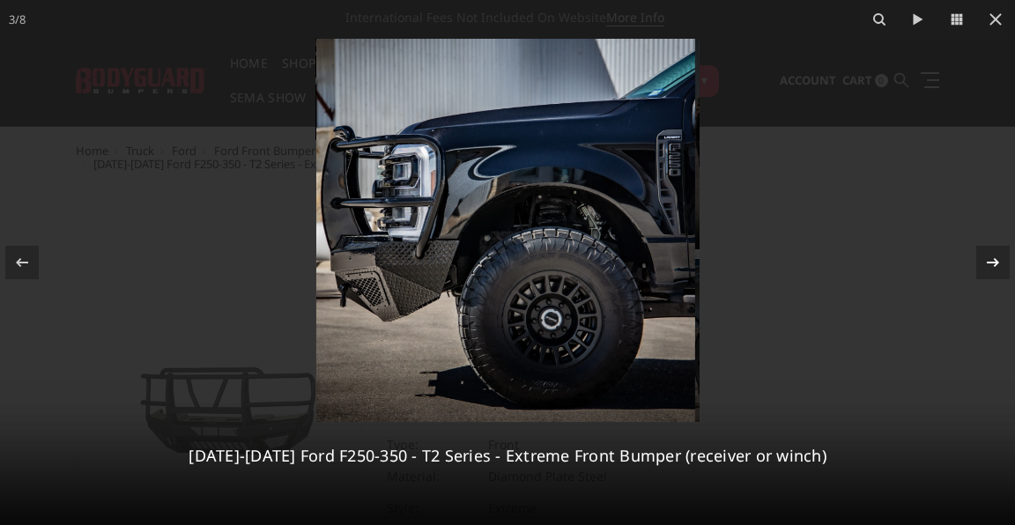
click at [995, 263] on icon at bounding box center [992, 262] width 21 height 21
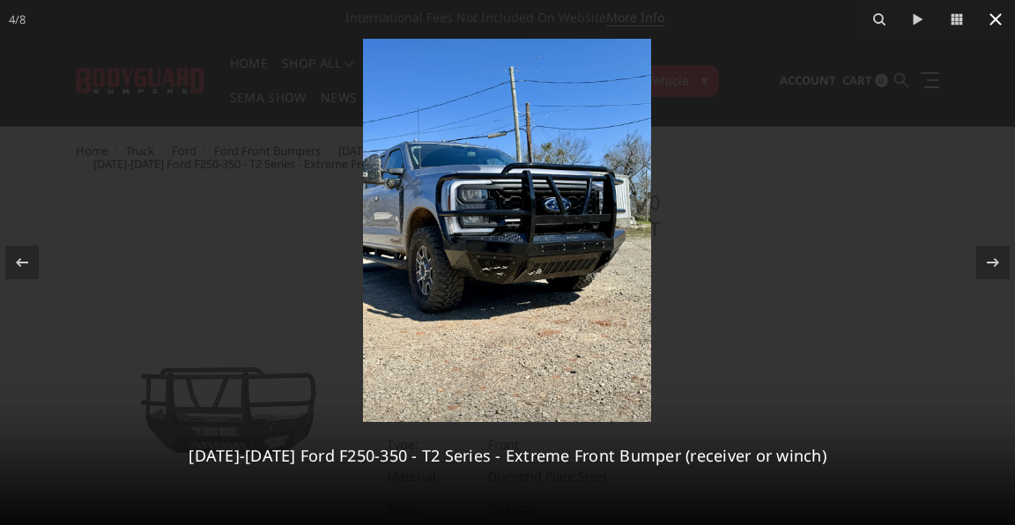
click at [991, 18] on icon at bounding box center [995, 19] width 21 height 21
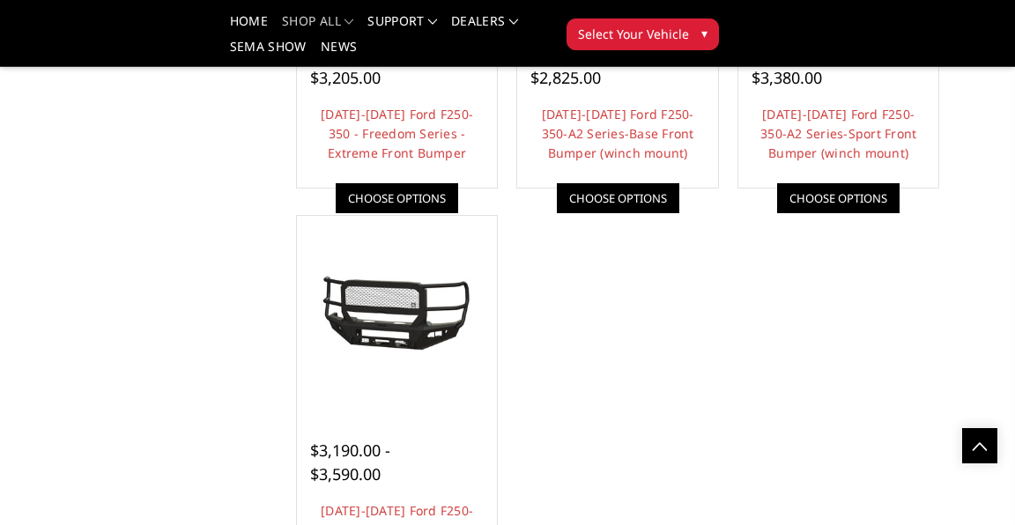
scroll to position [1246, 0]
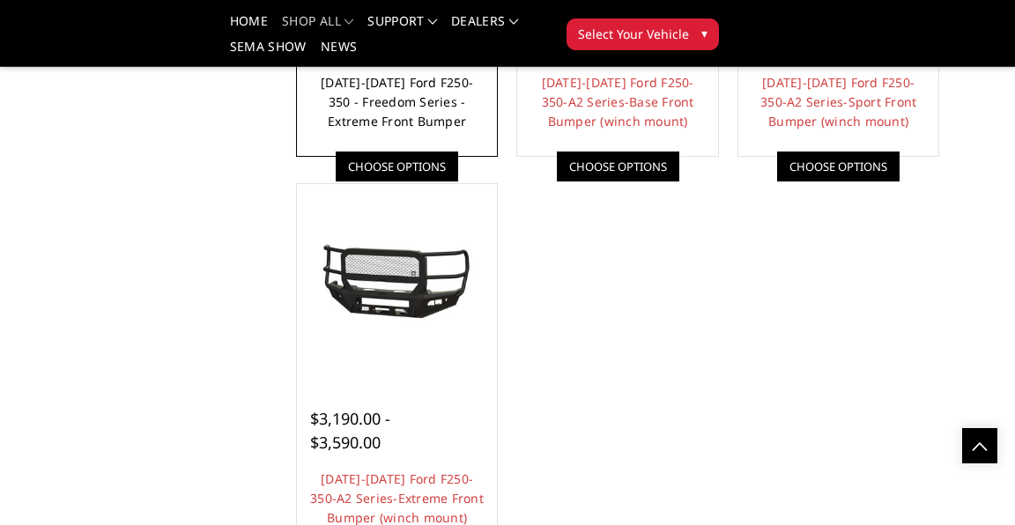
click at [473, 130] on link "[DATE]-[DATE] Ford F250-350 - Freedom Series - Extreme Front Bumper" at bounding box center [397, 102] width 152 height 56
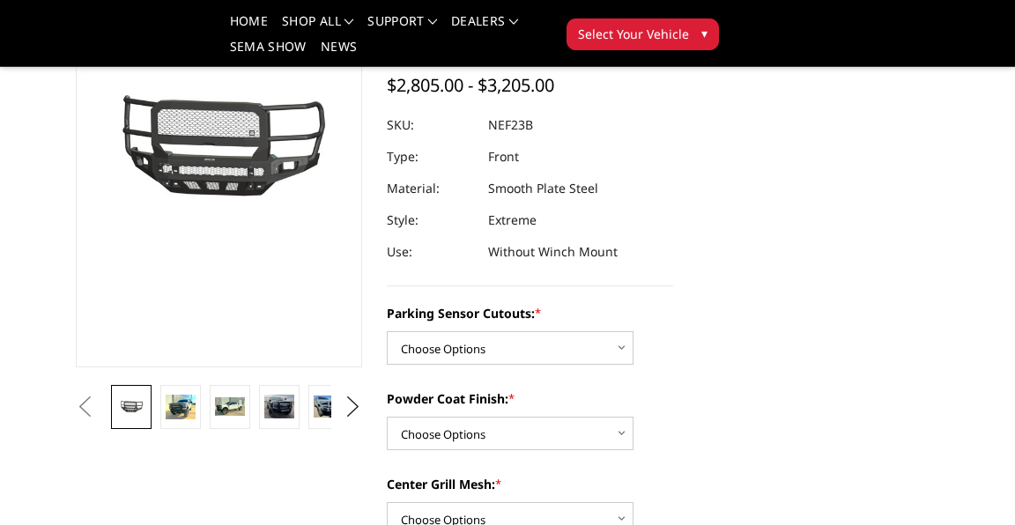
scroll to position [221, 0]
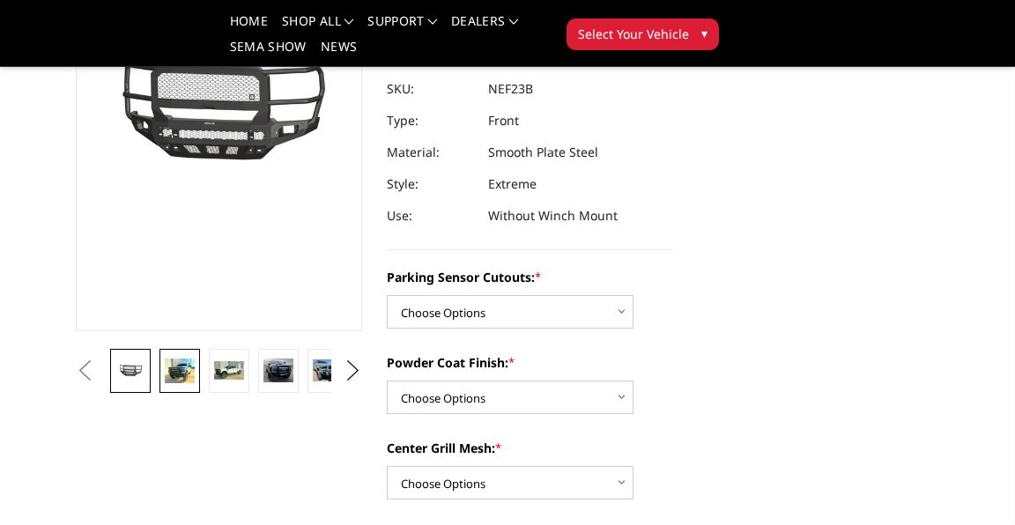
click at [195, 380] on img at bounding box center [180, 371] width 30 height 25
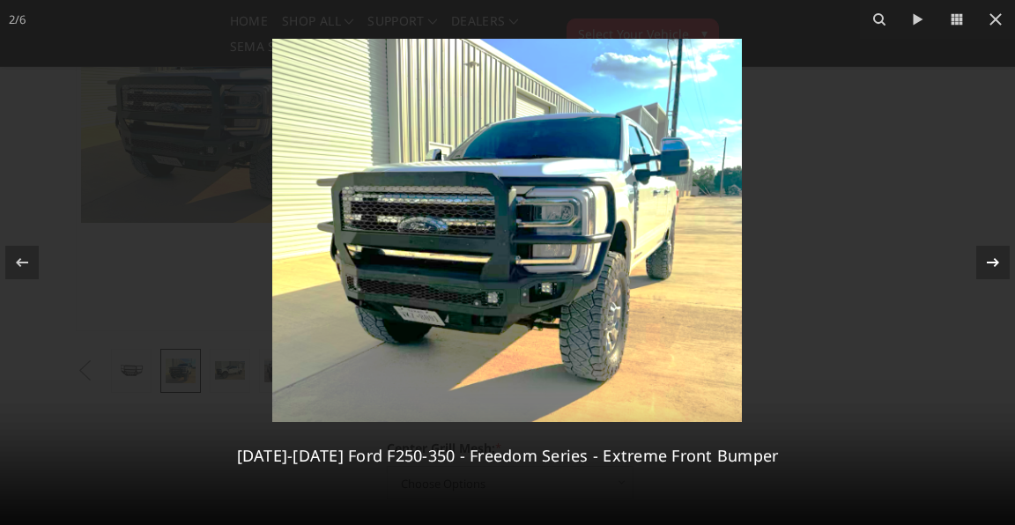
click at [987, 273] on div at bounding box center [992, 262] width 33 height 33
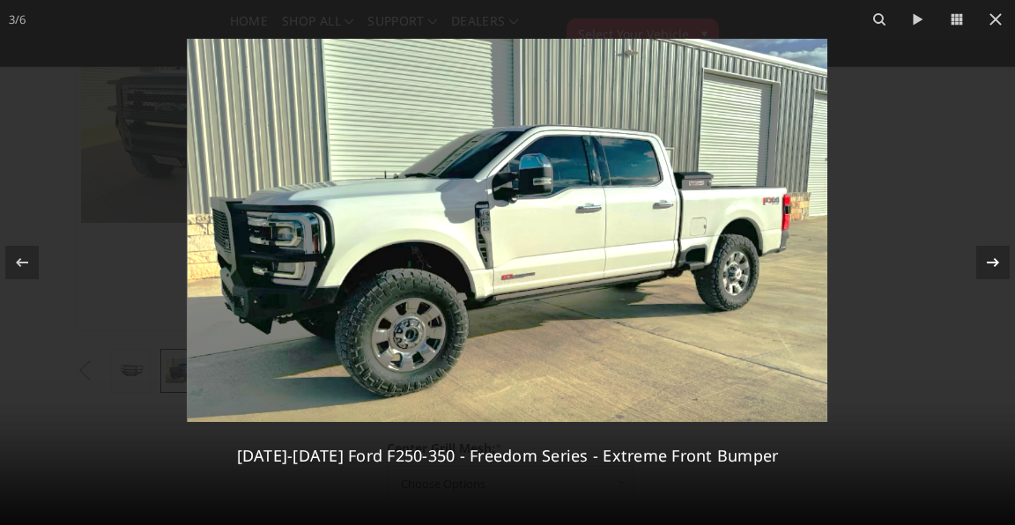
click at [987, 273] on div "3 / 6 2023-2025 Ford F250-350 - Freedom Series - Extreme Front Bumper" at bounding box center [507, 262] width 1015 height 525
click at [992, 261] on icon at bounding box center [992, 262] width 21 height 21
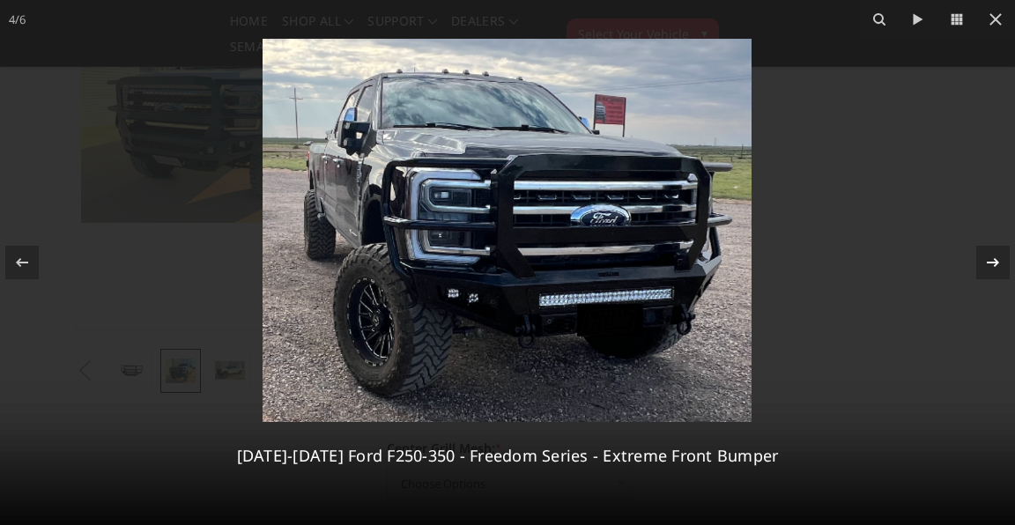
click at [993, 267] on icon at bounding box center [992, 262] width 21 height 21
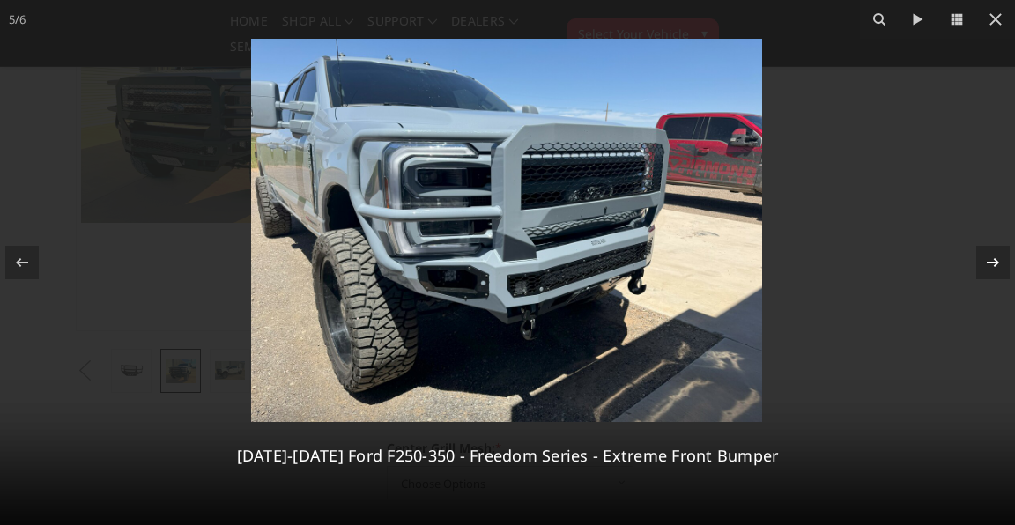
click at [993, 267] on div "5 / 6 2023-2025 Ford F250-350 - Freedom Series - Extreme Front Bumper" at bounding box center [507, 262] width 1015 height 525
click at [993, 267] on icon at bounding box center [992, 262] width 21 height 21
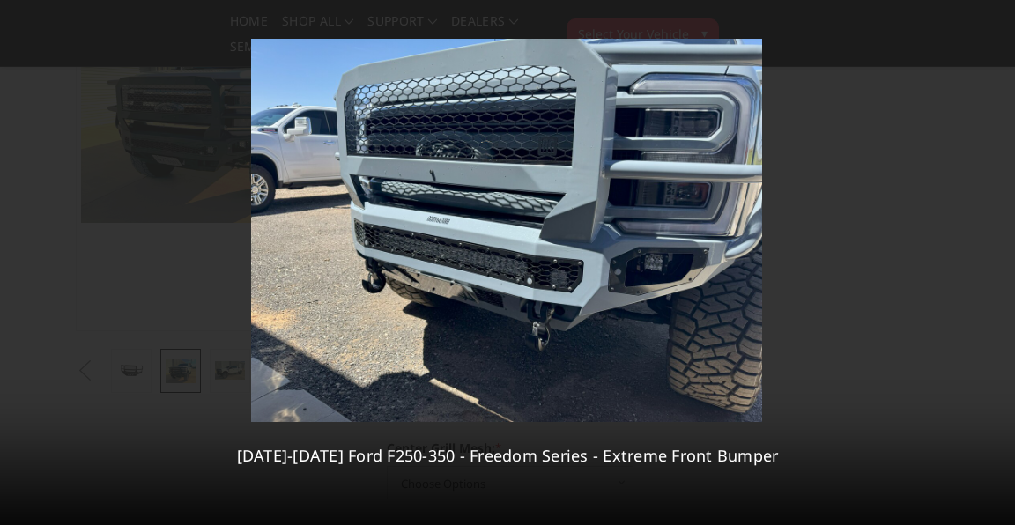
click at [993, 267] on div "6 / 6 2023-2025 Ford F250-350 - Freedom Series - Extreme Front Bumper" at bounding box center [507, 262] width 1015 height 525
click at [19, 263] on icon at bounding box center [21, 262] width 21 height 21
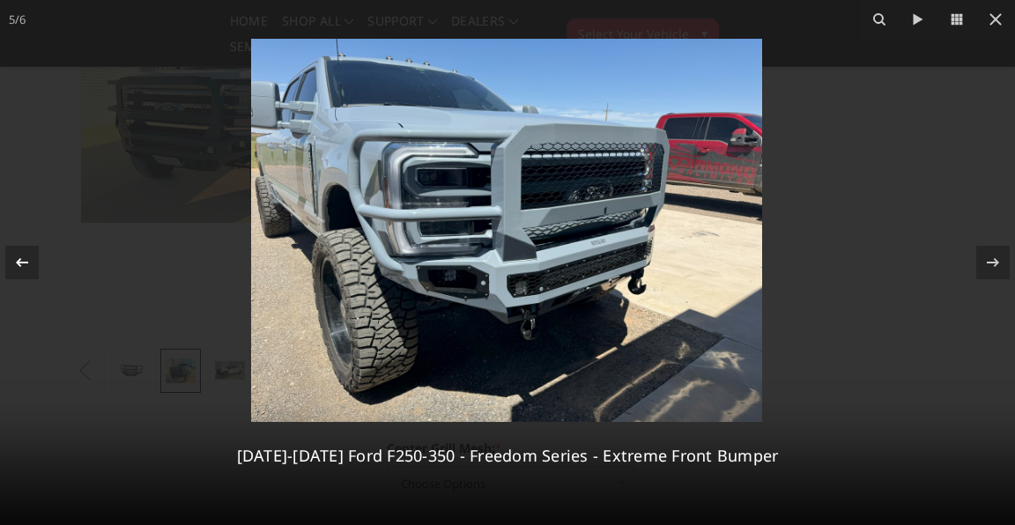
click at [19, 263] on icon at bounding box center [21, 262] width 21 height 21
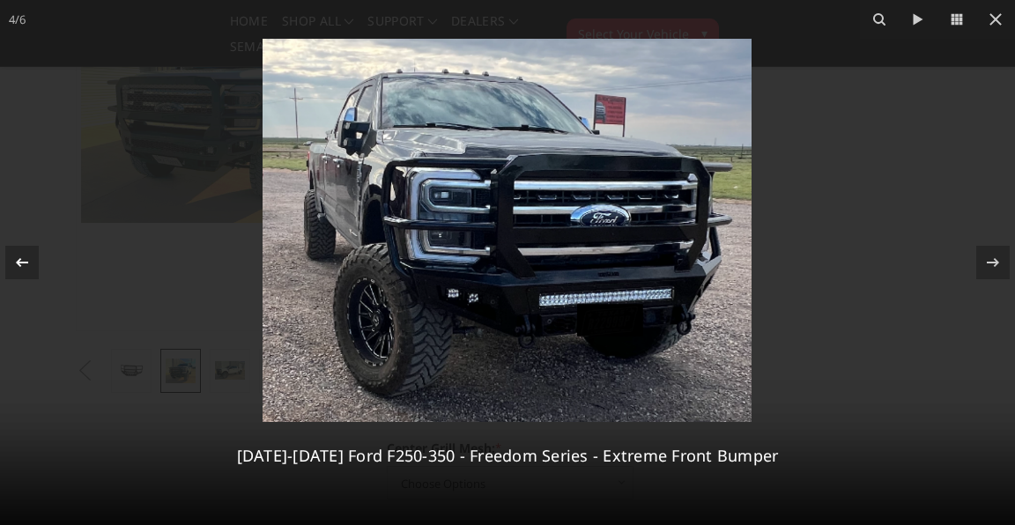
click at [19, 263] on icon at bounding box center [21, 262] width 21 height 21
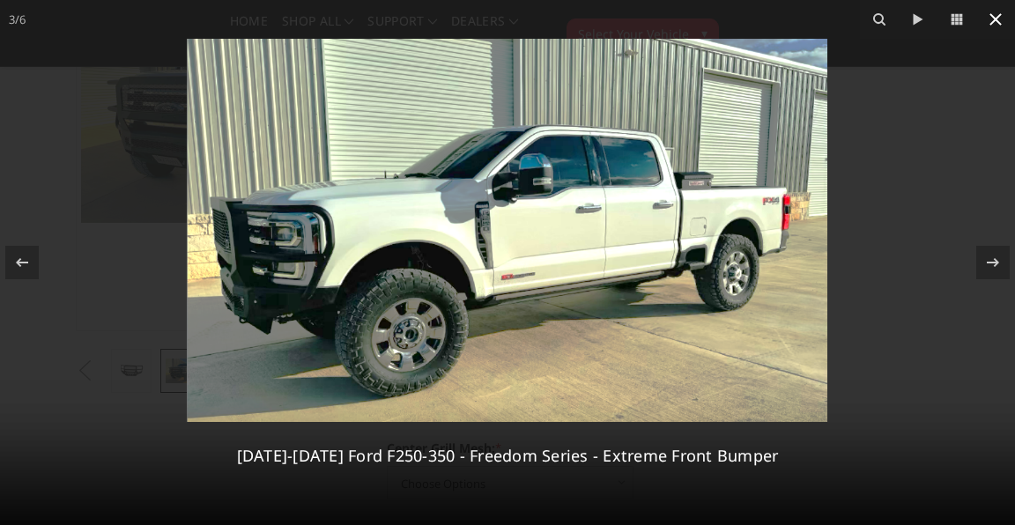
click at [999, 17] on icon at bounding box center [995, 19] width 21 height 21
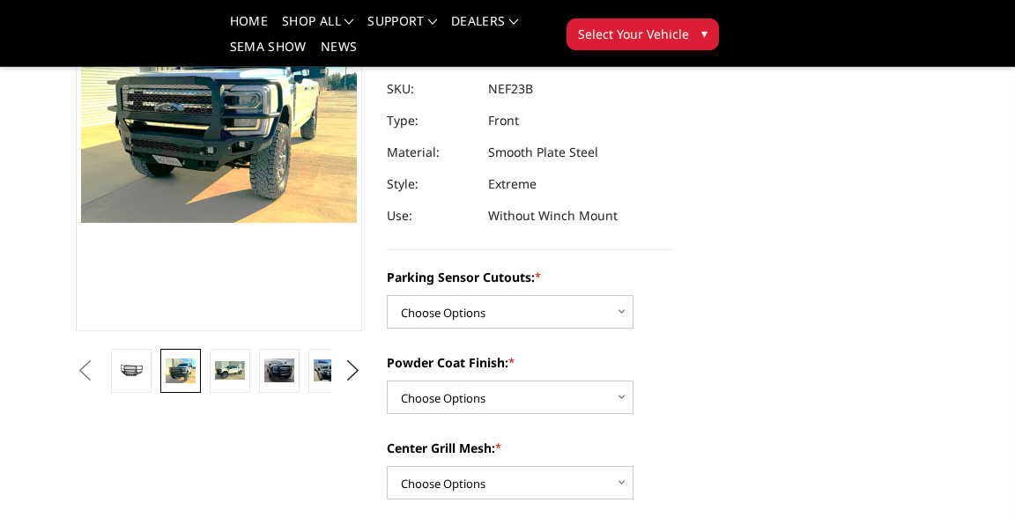
scroll to position [220, 0]
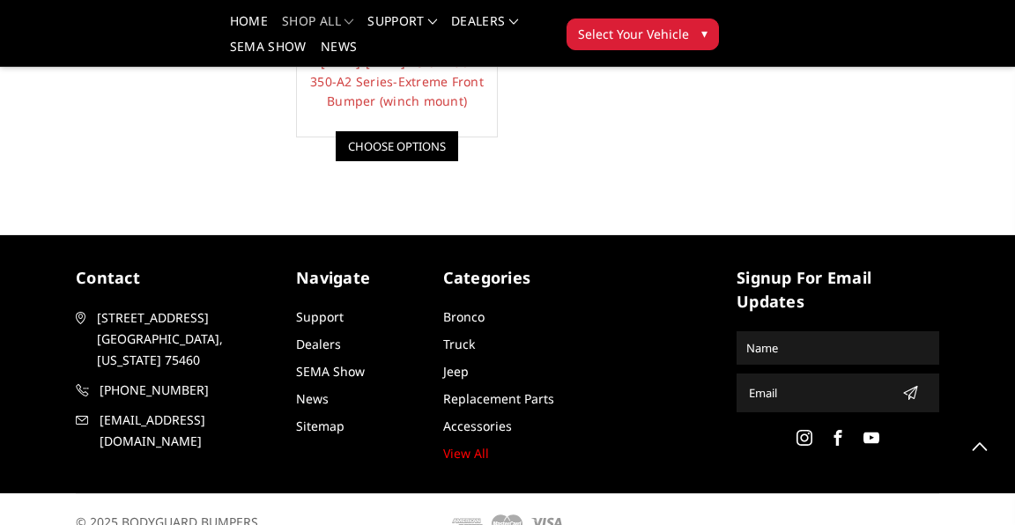
scroll to position [1635, 0]
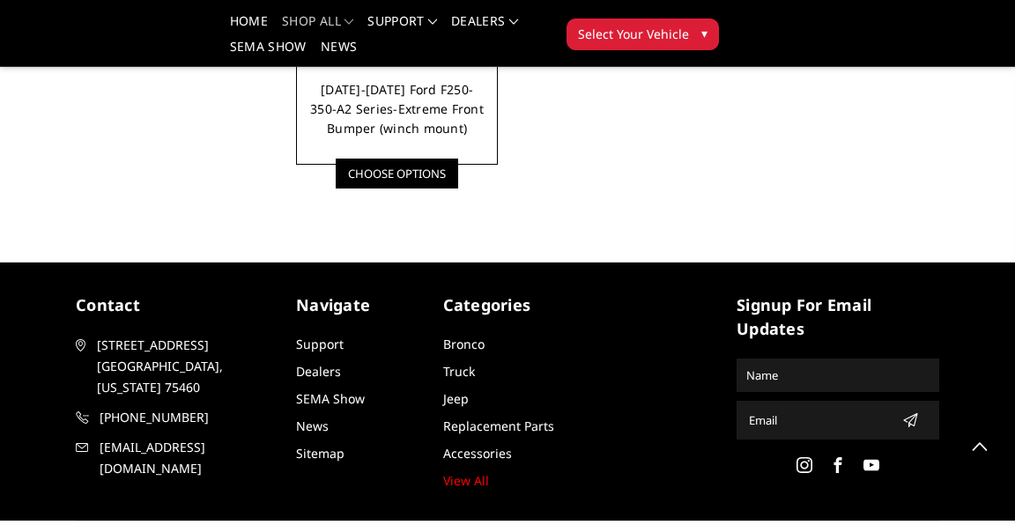
click at [484, 137] on link "[DATE]-[DATE] Ford F250-350-A2 Series-Extreme Front Bumper (winch mount)" at bounding box center [397, 109] width 174 height 56
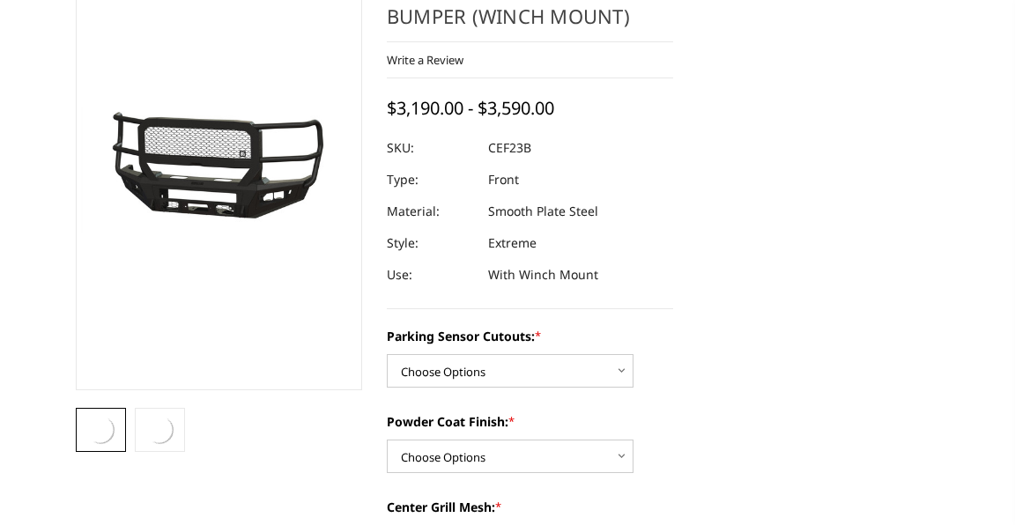
scroll to position [303, 0]
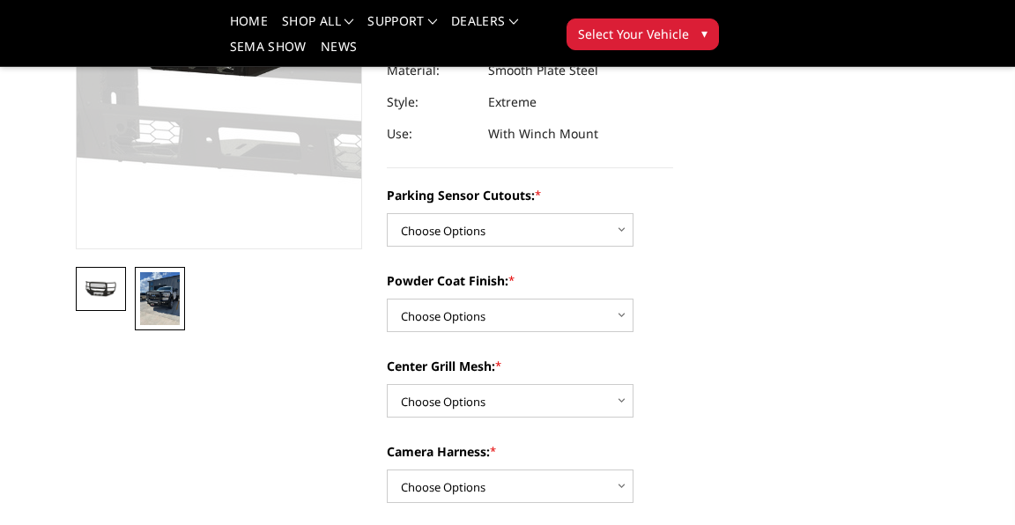
click at [180, 292] on img at bounding box center [160, 298] width 40 height 53
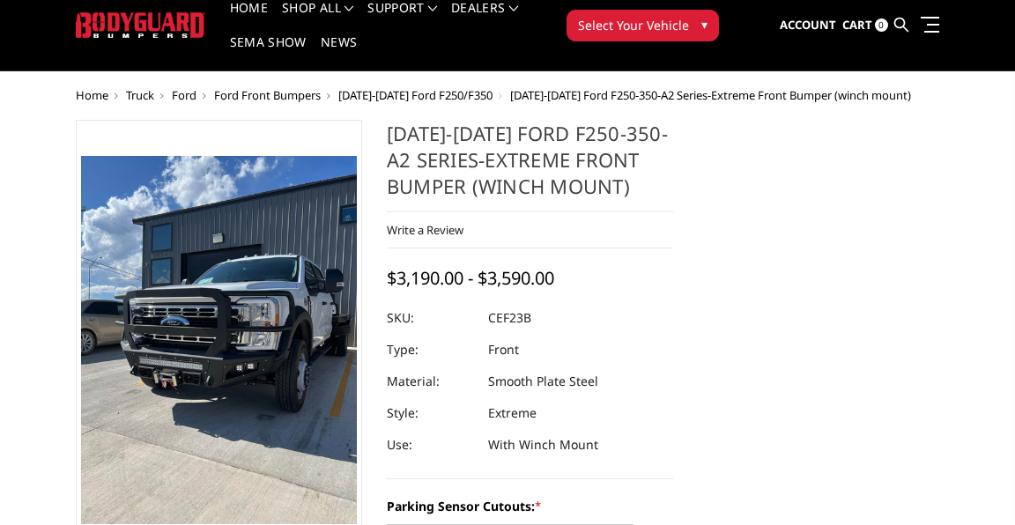
scroll to position [55, 0]
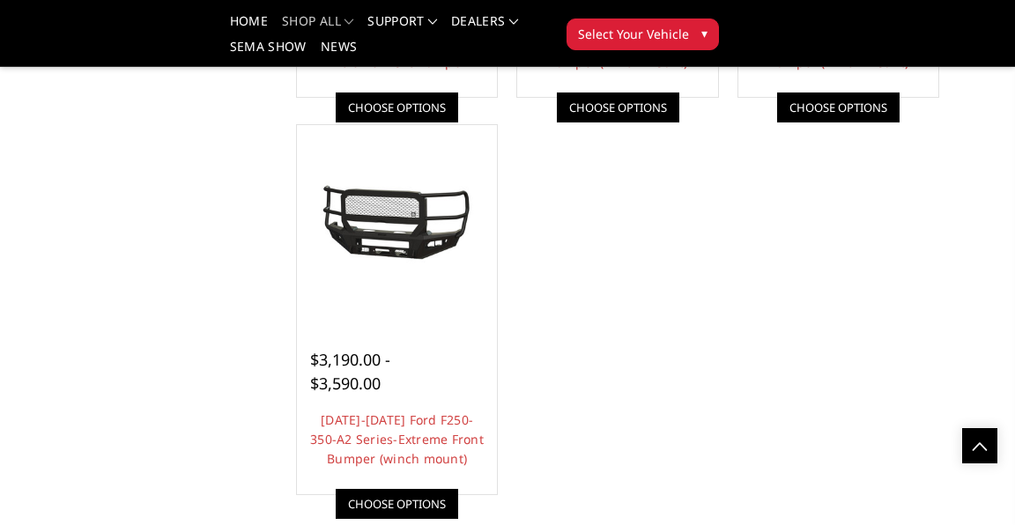
scroll to position [1290, 0]
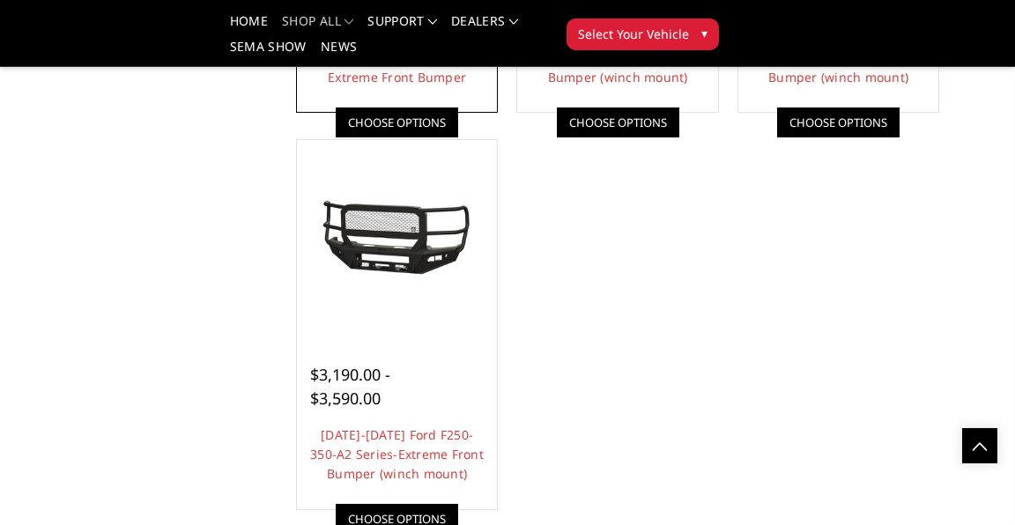
click at [473, 85] on link "[DATE]-[DATE] Ford F250-350 - Freedom Series - Extreme Front Bumper" at bounding box center [397, 58] width 152 height 56
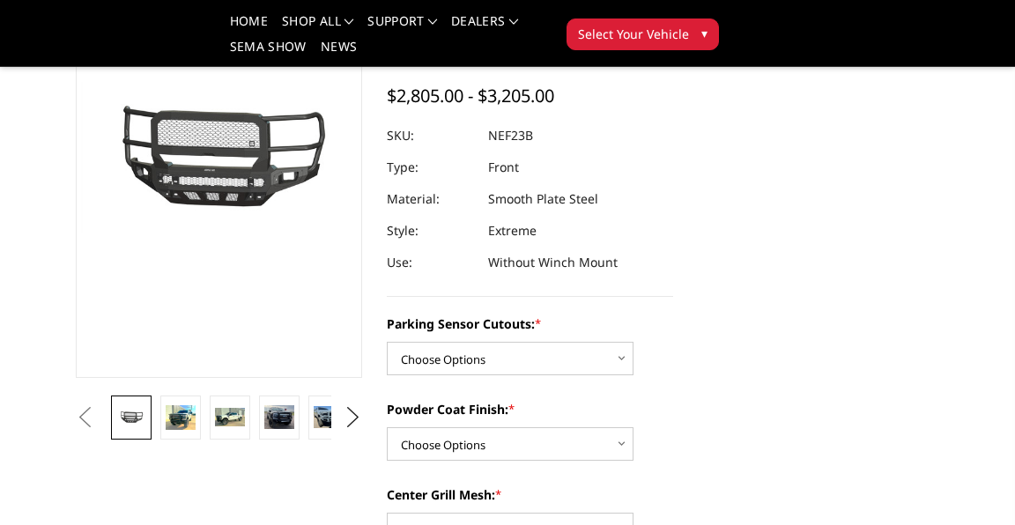
scroll to position [167, 0]
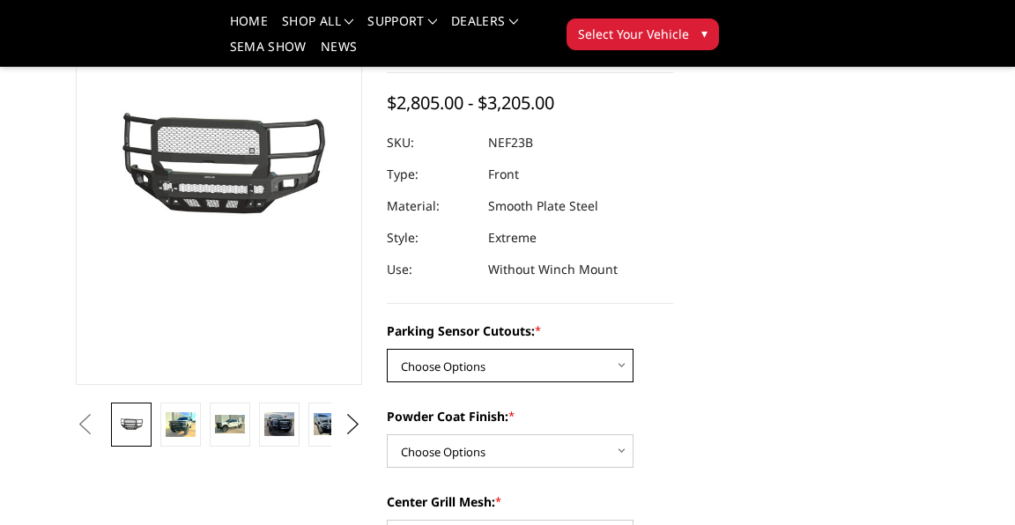
select select "2582"
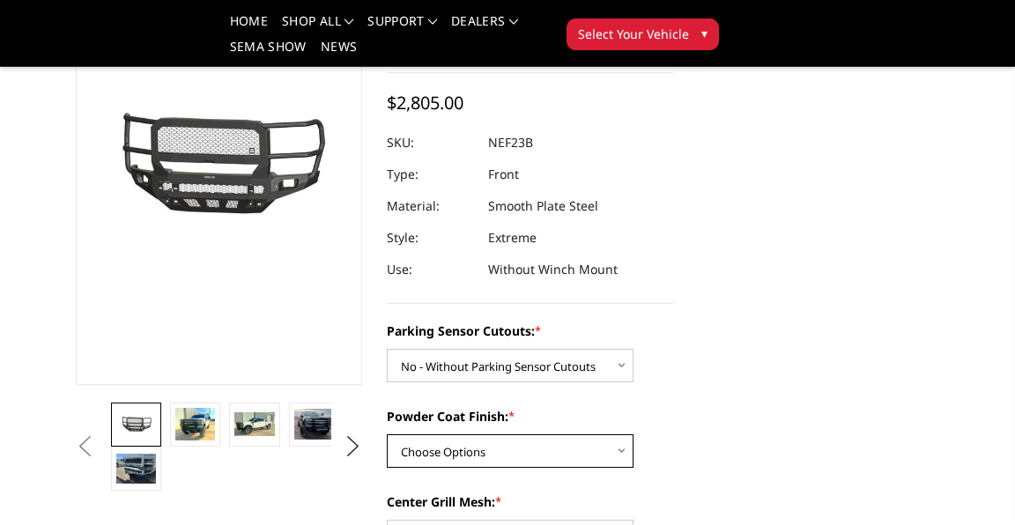
select select "2585"
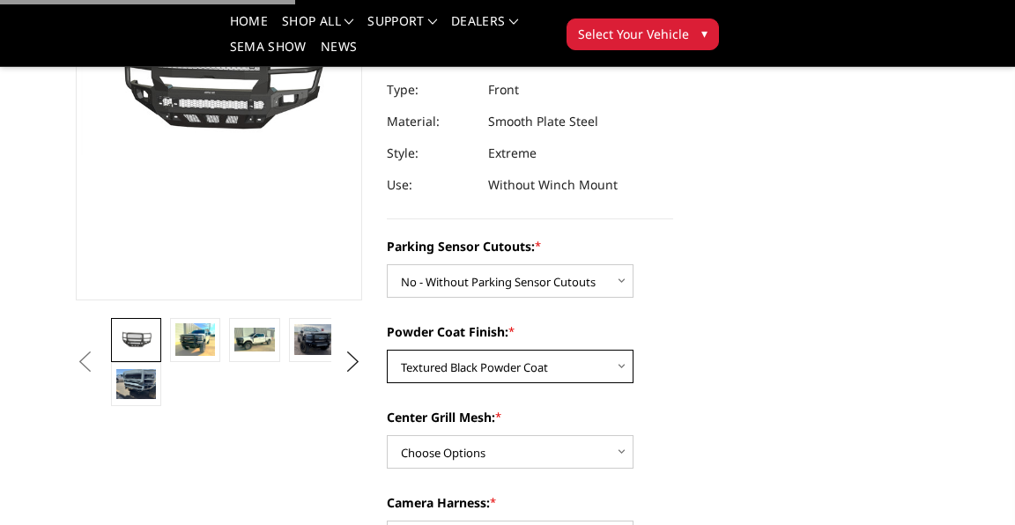
scroll to position [252, 0]
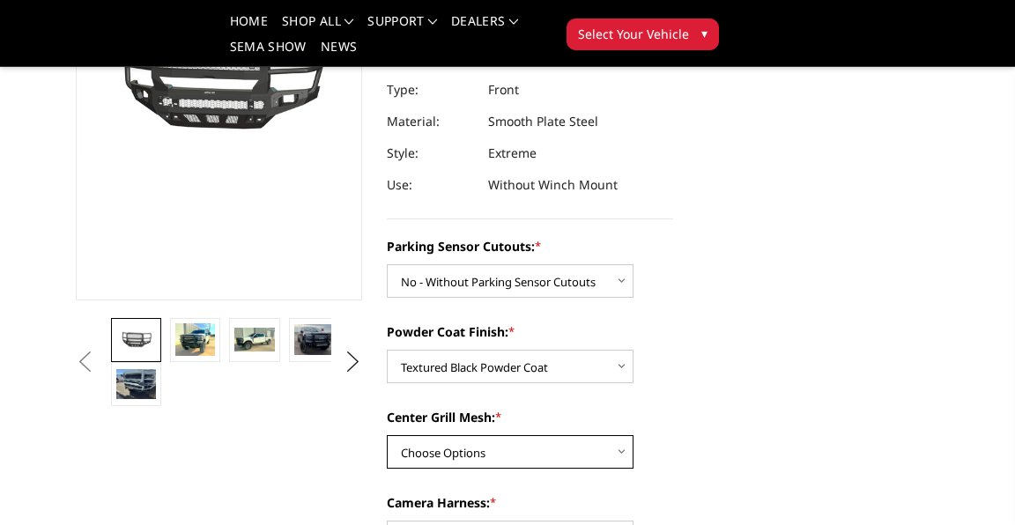
select select "2587"
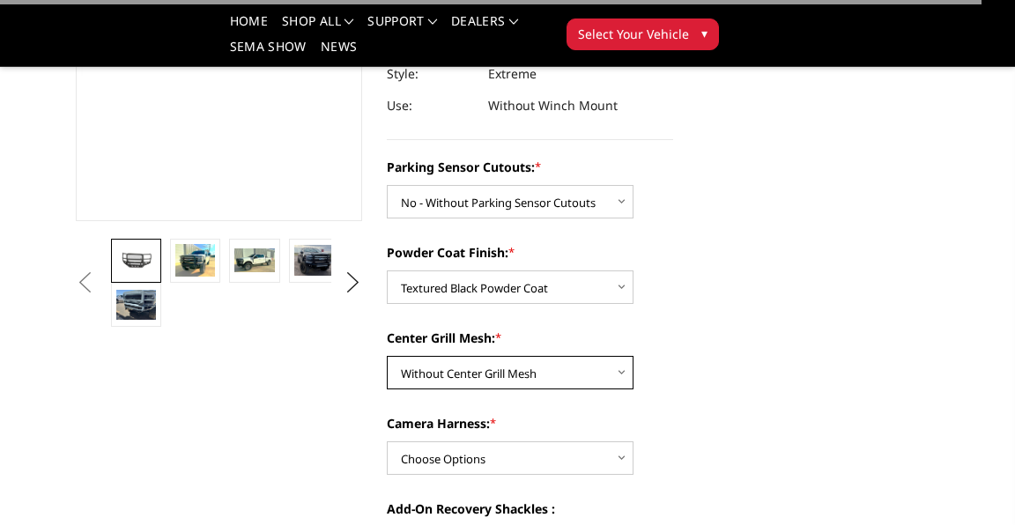
scroll to position [342, 0]
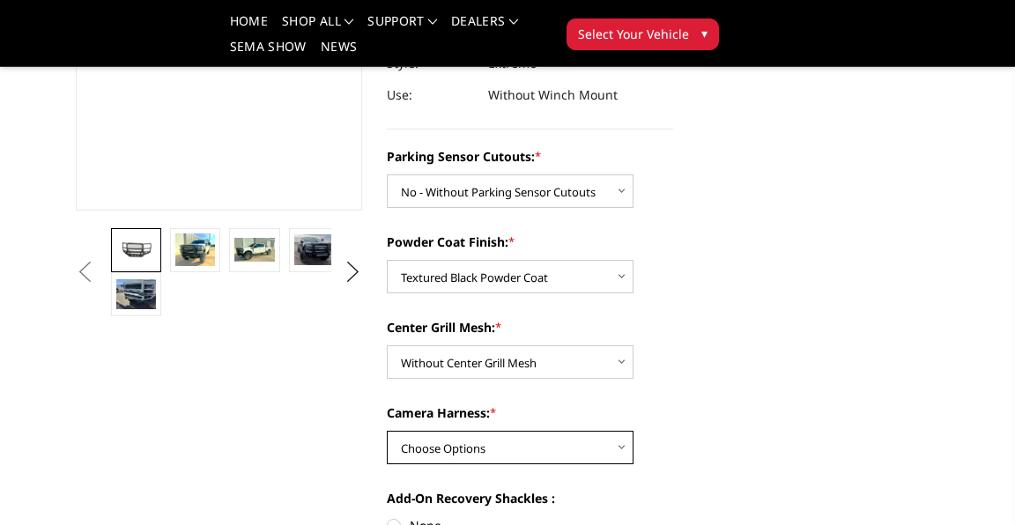
select select "2588"
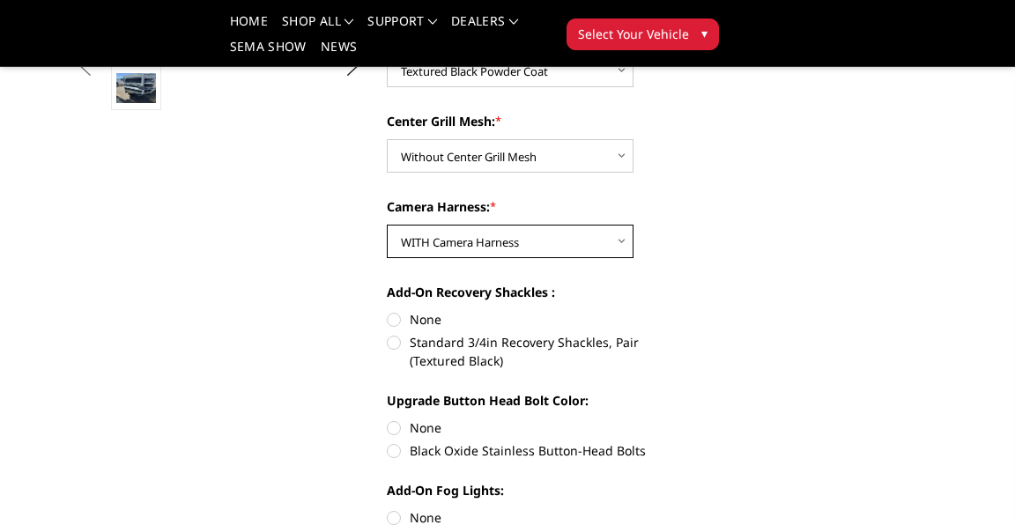
scroll to position [559, 0]
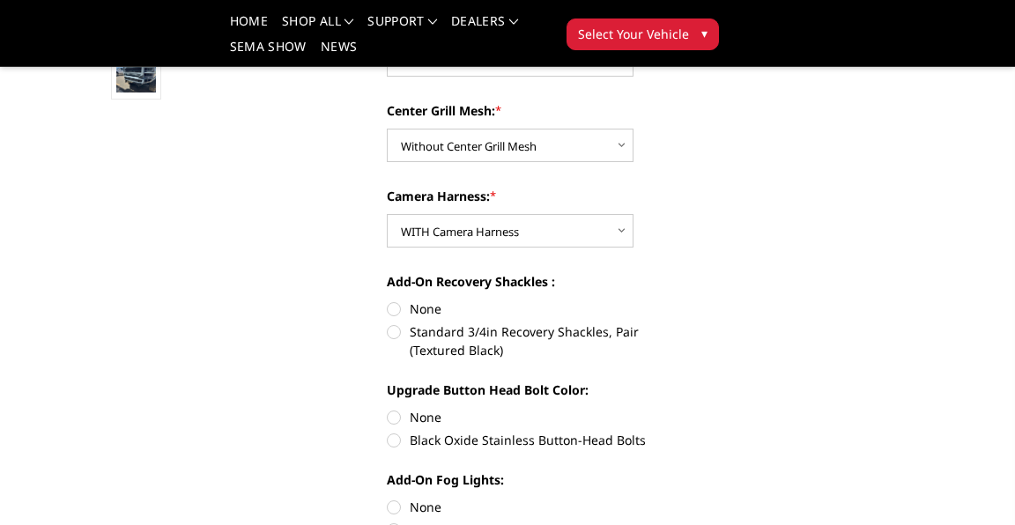
click at [526, 317] on label "None" at bounding box center [530, 309] width 286 height 19
click at [388, 300] on input "None" at bounding box center [387, 300] width 1 height 1
radio input "true"
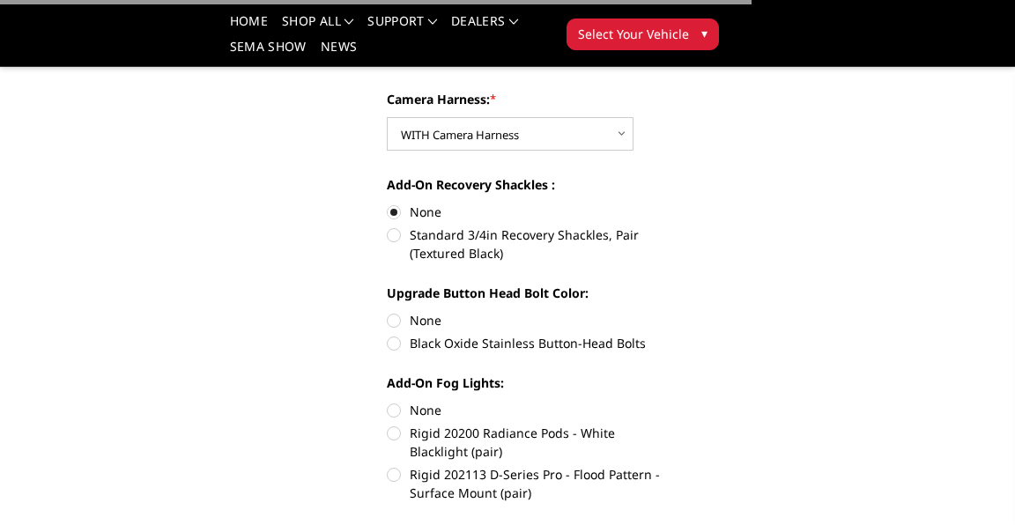
scroll to position [710, 0]
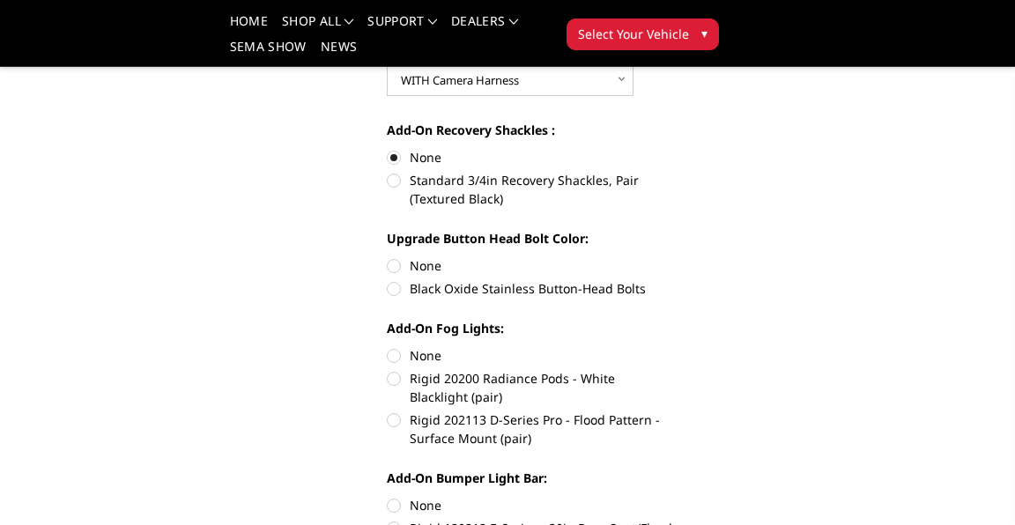
click at [527, 275] on label "None" at bounding box center [530, 265] width 286 height 19
click at [388, 257] on input "None" at bounding box center [387, 256] width 1 height 1
radio input "true"
click at [530, 361] on label "None" at bounding box center [530, 355] width 286 height 19
click at [388, 347] on input "None" at bounding box center [387, 346] width 1 height 1
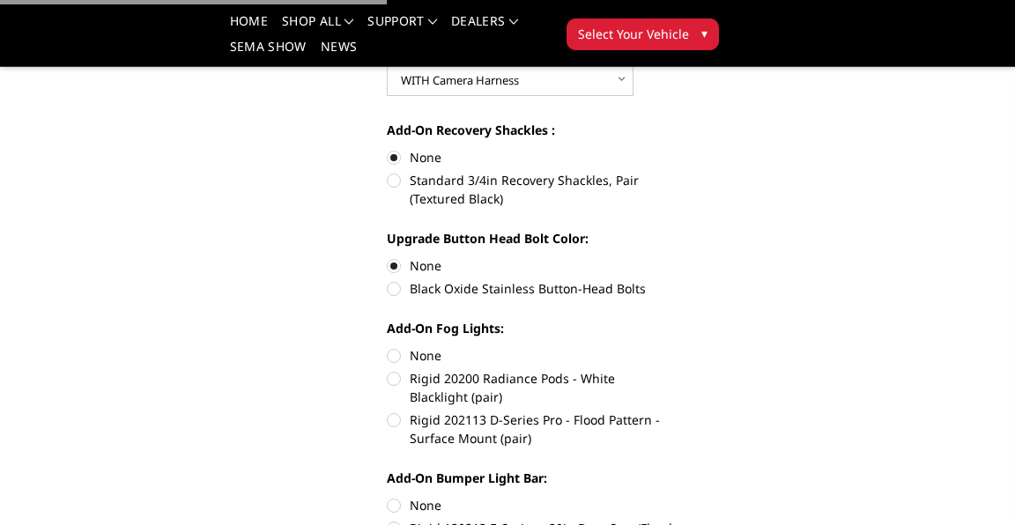
radio input "true"
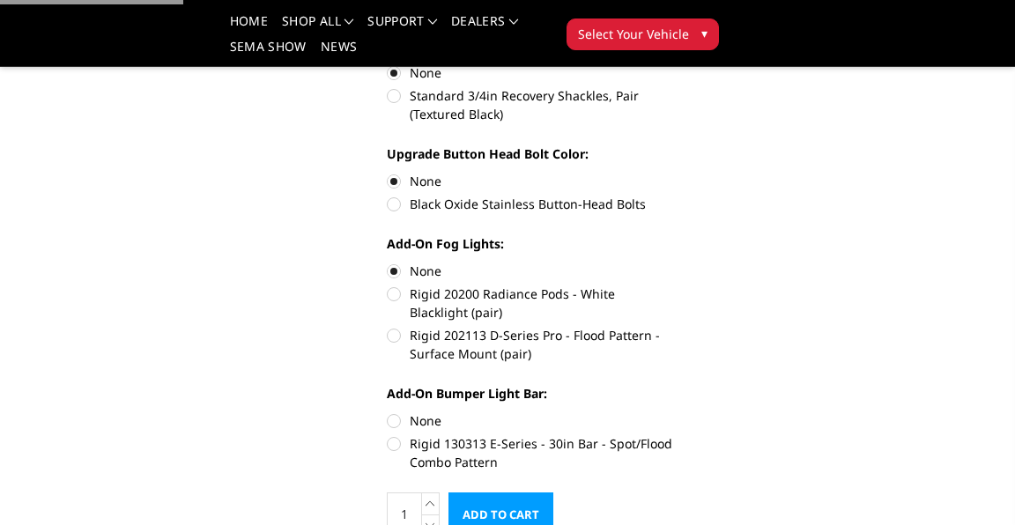
scroll to position [855, 0]
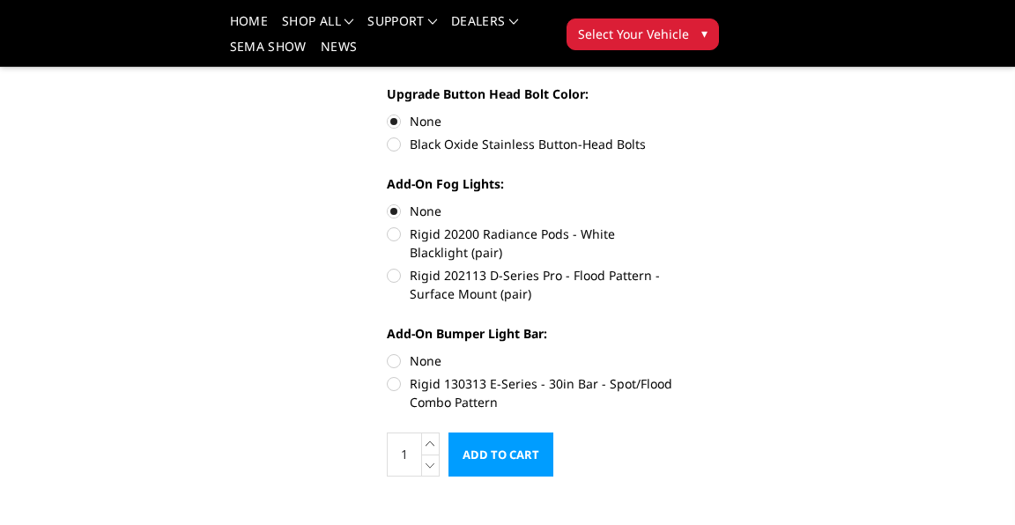
click at [527, 367] on label "None" at bounding box center [530, 361] width 286 height 19
click at [388, 352] on input "None" at bounding box center [387, 352] width 1 height 1
radio input "true"
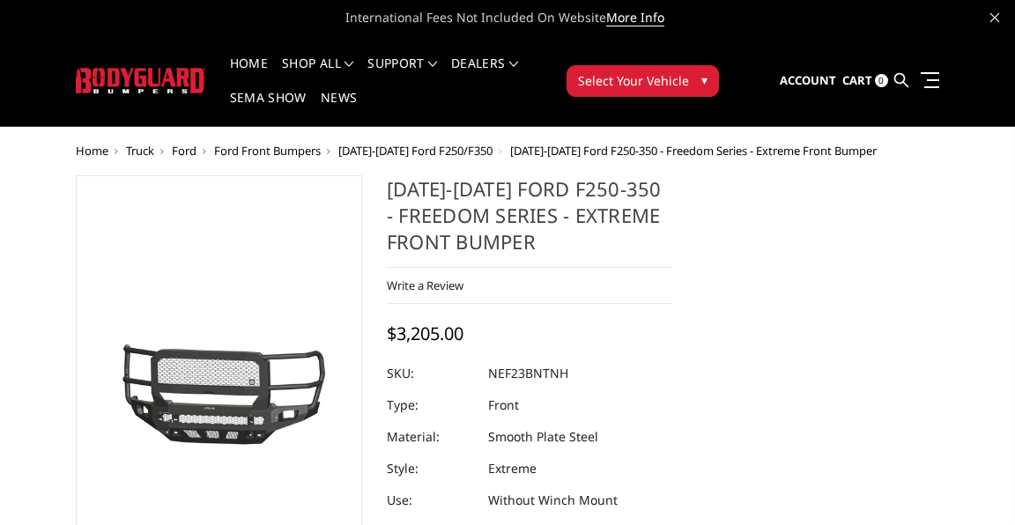
scroll to position [0, 0]
